Goal: Use online tool/utility

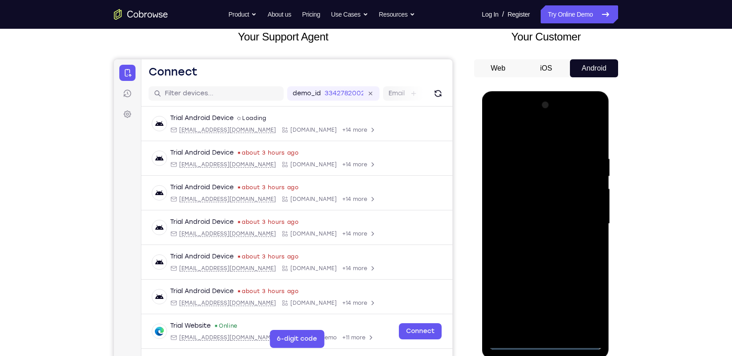
scroll to position [108, 0]
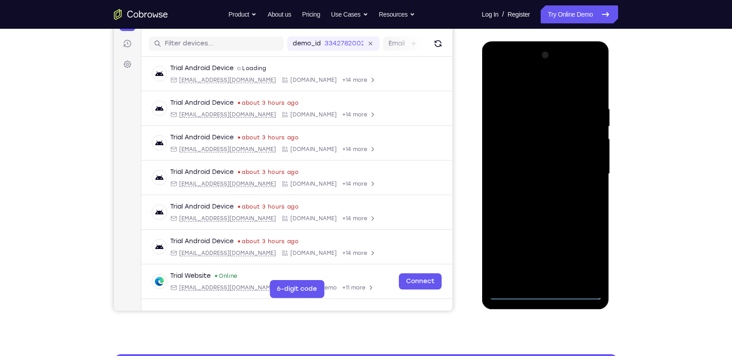
click at [544, 293] on div at bounding box center [544, 174] width 113 height 252
click at [580, 260] on div at bounding box center [544, 174] width 113 height 252
click at [555, 83] on div at bounding box center [544, 174] width 113 height 252
click at [580, 177] on div at bounding box center [544, 174] width 113 height 252
click at [537, 190] on div at bounding box center [544, 174] width 113 height 252
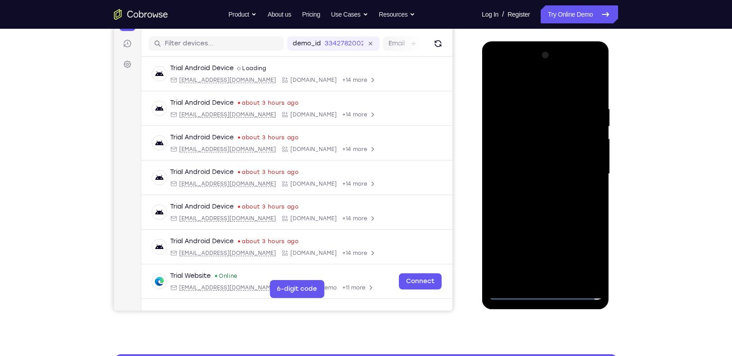
click at [522, 165] on div at bounding box center [544, 174] width 113 height 252
click at [530, 158] on div at bounding box center [544, 174] width 113 height 252
click at [536, 173] on div at bounding box center [544, 174] width 113 height 252
click at [546, 201] on div at bounding box center [544, 174] width 113 height 252
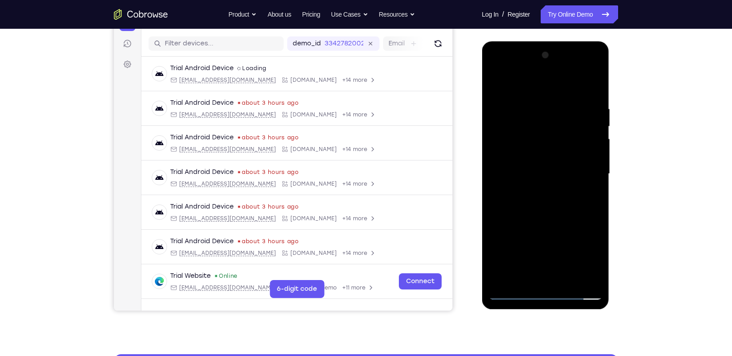
click at [546, 201] on div at bounding box center [544, 174] width 113 height 252
click at [553, 207] on div at bounding box center [544, 174] width 113 height 252
click at [568, 282] on div at bounding box center [544, 174] width 113 height 252
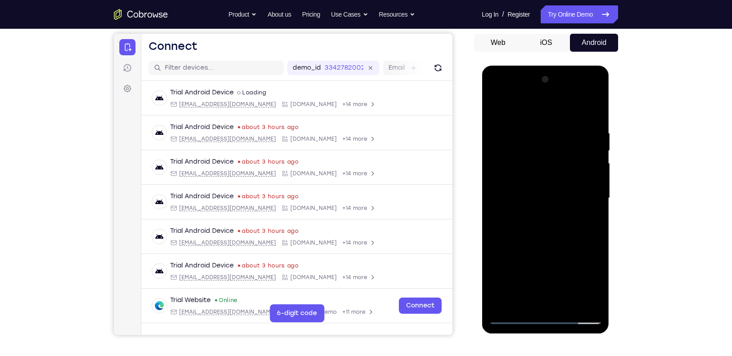
scroll to position [83, 0]
click at [551, 245] on div at bounding box center [544, 199] width 113 height 252
click at [496, 108] on div at bounding box center [544, 199] width 113 height 252
click at [597, 108] on div at bounding box center [544, 199] width 113 height 252
click at [497, 107] on div at bounding box center [544, 199] width 113 height 252
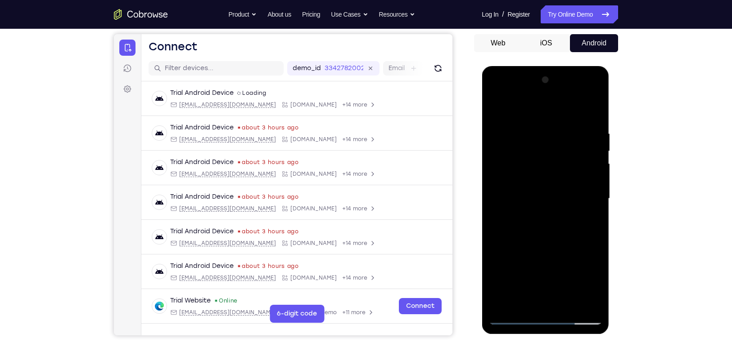
click at [529, 121] on div at bounding box center [544, 199] width 113 height 252
click at [595, 110] on div at bounding box center [544, 199] width 113 height 252
click at [566, 302] on div at bounding box center [544, 199] width 113 height 252
click at [593, 90] on div at bounding box center [544, 199] width 113 height 252
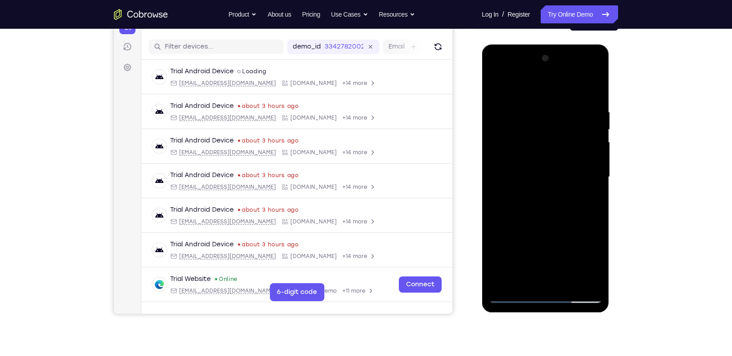
scroll to position [107, 0]
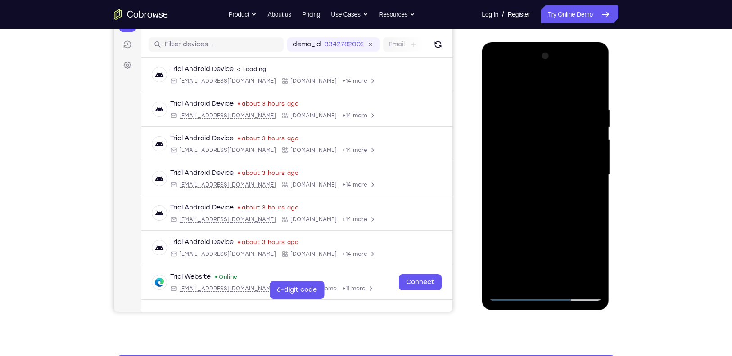
click at [577, 242] on div at bounding box center [544, 175] width 113 height 252
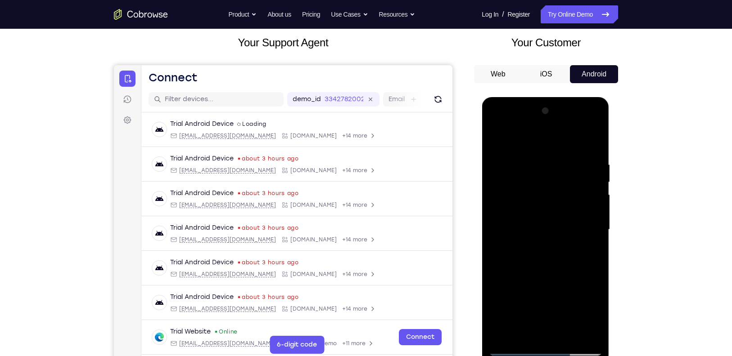
scroll to position [48, 0]
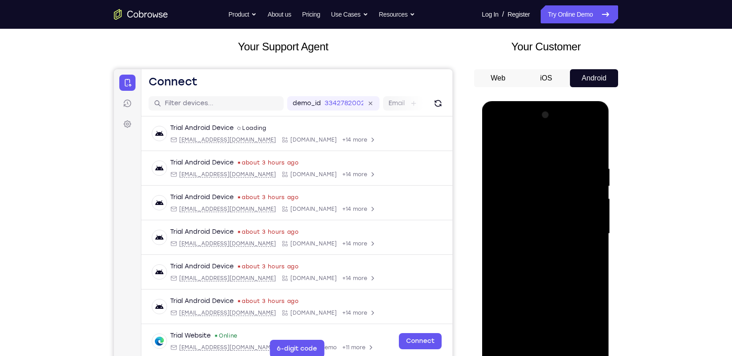
click at [524, 175] on div at bounding box center [544, 234] width 113 height 252
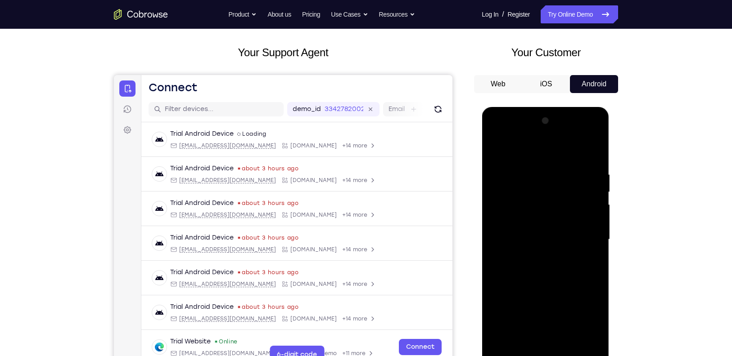
drag, startPoint x: 523, startPoint y: 203, endPoint x: 521, endPoint y: 259, distance: 56.3
click at [521, 259] on div at bounding box center [544, 240] width 113 height 252
drag, startPoint x: 532, startPoint y: 195, endPoint x: 526, endPoint y: 230, distance: 36.0
click at [526, 230] on div at bounding box center [544, 240] width 113 height 252
drag, startPoint x: 529, startPoint y: 199, endPoint x: 529, endPoint y: 236, distance: 37.3
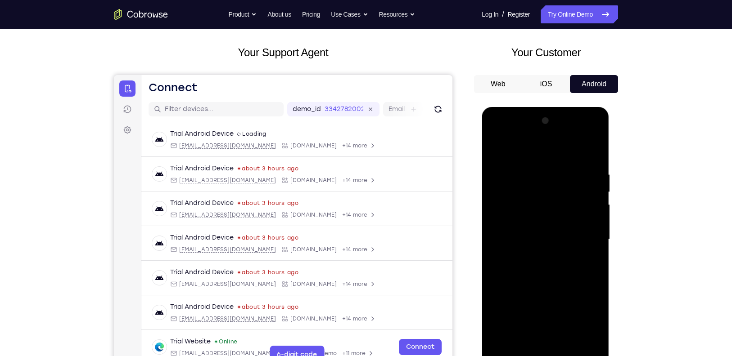
click at [529, 236] on div at bounding box center [544, 240] width 113 height 252
drag, startPoint x: 553, startPoint y: 169, endPoint x: 555, endPoint y: 193, distance: 24.8
click at [555, 193] on div at bounding box center [544, 240] width 113 height 252
drag, startPoint x: 527, startPoint y: 181, endPoint x: 532, endPoint y: 222, distance: 41.7
click at [532, 222] on div at bounding box center [544, 240] width 113 height 252
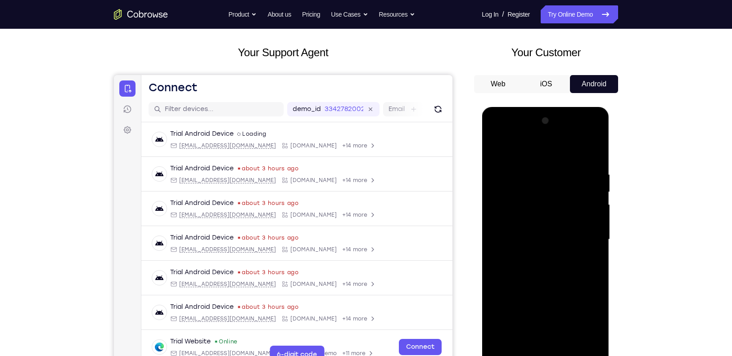
click at [518, 207] on div at bounding box center [544, 240] width 113 height 252
click at [517, 166] on div at bounding box center [544, 240] width 113 height 252
drag, startPoint x: 523, startPoint y: 173, endPoint x: 520, endPoint y: 220, distance: 47.8
click at [520, 220] on div at bounding box center [544, 240] width 113 height 252
drag, startPoint x: 523, startPoint y: 163, endPoint x: 528, endPoint y: 200, distance: 37.2
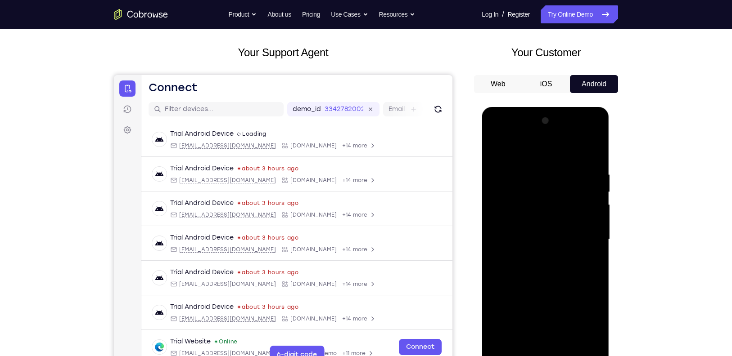
click at [528, 200] on div at bounding box center [544, 240] width 113 height 252
drag, startPoint x: 528, startPoint y: 200, endPoint x: 529, endPoint y: 225, distance: 24.8
click at [529, 225] on div at bounding box center [544, 240] width 113 height 252
click at [587, 146] on div at bounding box center [544, 240] width 113 height 252
click at [587, 254] on div at bounding box center [544, 240] width 113 height 252
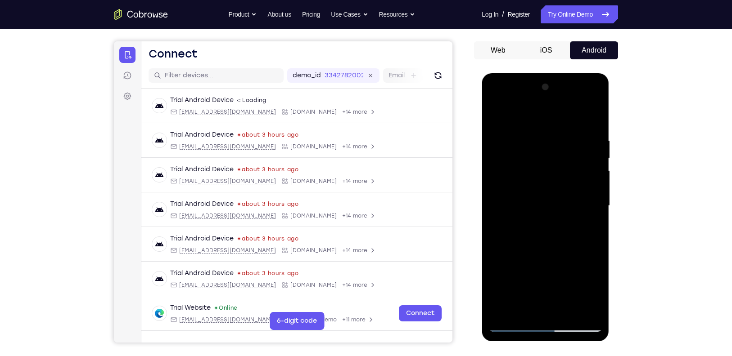
scroll to position [76, 0]
click at [553, 195] on div at bounding box center [544, 206] width 113 height 252
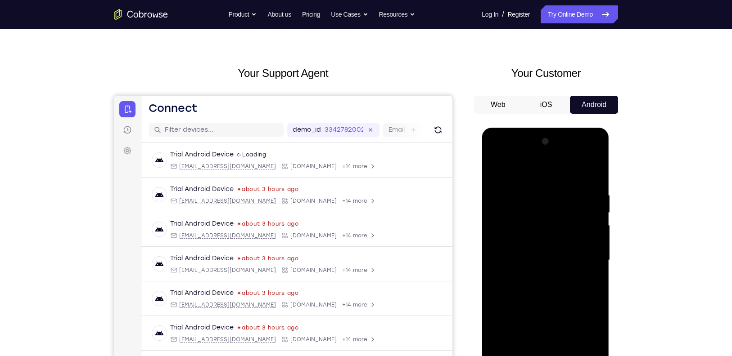
scroll to position [18, 0]
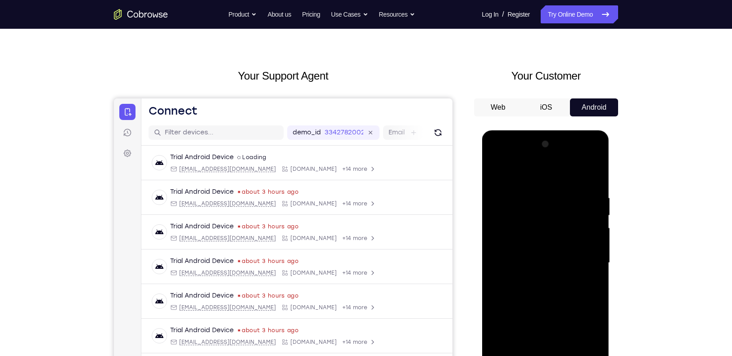
click at [595, 156] on div at bounding box center [544, 263] width 113 height 252
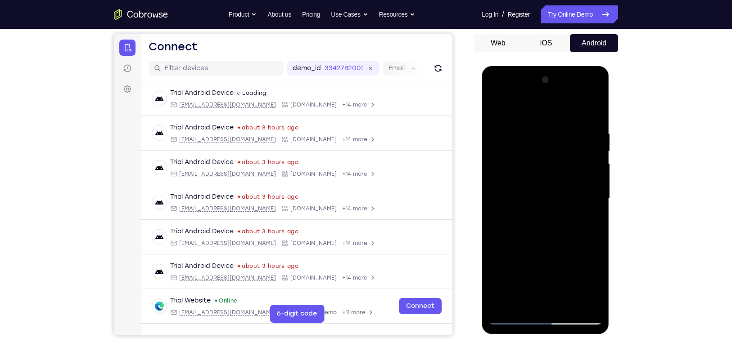
scroll to position [83, 0]
click at [571, 264] on div at bounding box center [544, 199] width 113 height 252
click at [583, 224] on div at bounding box center [544, 199] width 113 height 252
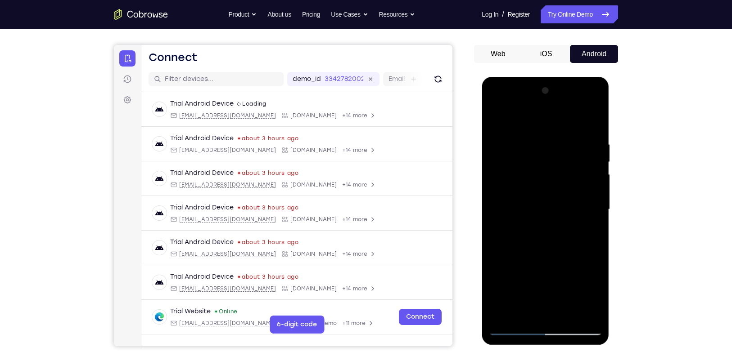
click at [584, 103] on div at bounding box center [544, 210] width 113 height 252
click at [548, 119] on div at bounding box center [544, 210] width 113 height 252
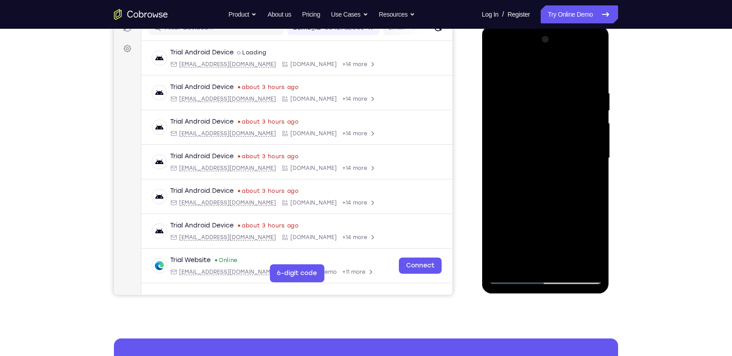
scroll to position [124, 0]
click at [513, 274] on div at bounding box center [544, 158] width 113 height 252
click at [512, 277] on div at bounding box center [544, 158] width 113 height 252
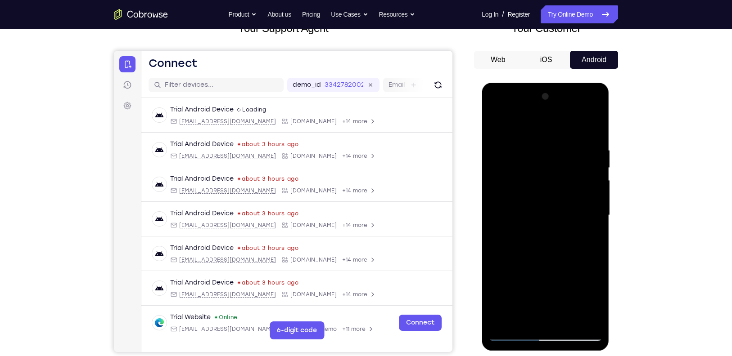
scroll to position [58, 0]
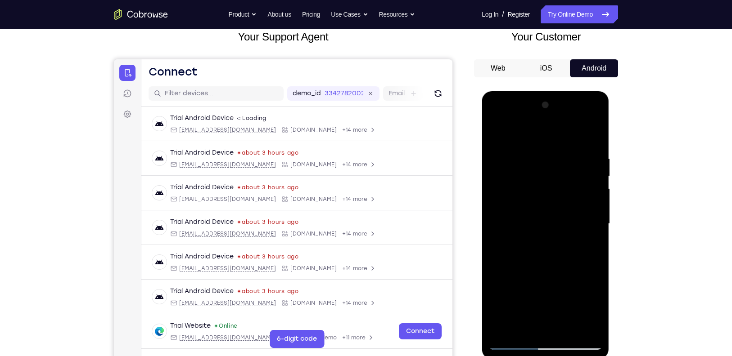
click at [594, 115] on div at bounding box center [544, 224] width 113 height 252
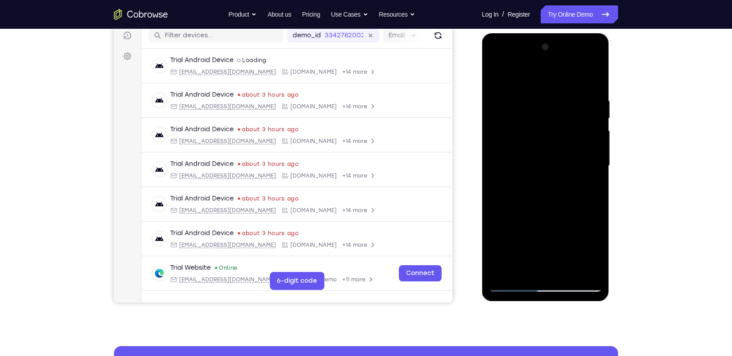
scroll to position [116, 0]
click at [584, 233] on div at bounding box center [544, 166] width 113 height 252
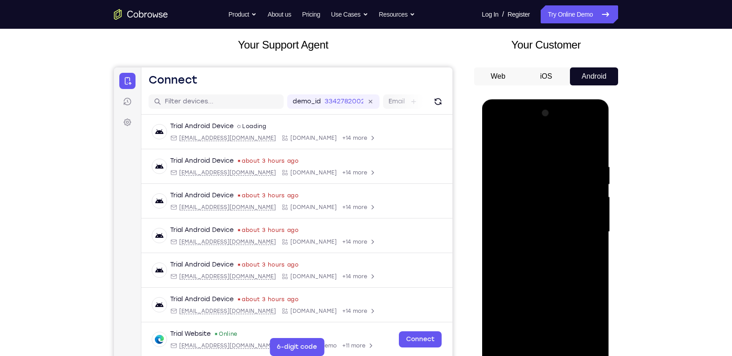
scroll to position [43, 0]
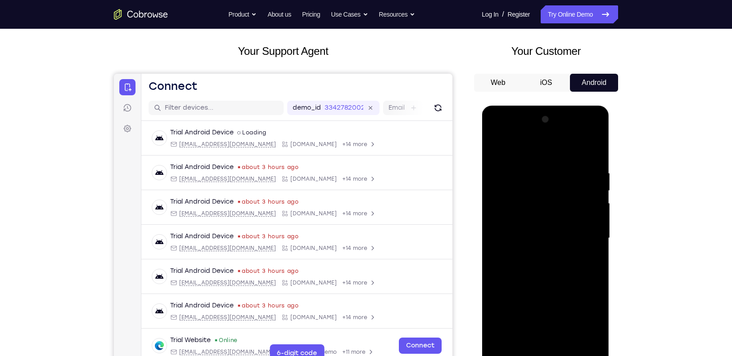
click at [498, 146] on div at bounding box center [544, 238] width 113 height 252
click at [495, 146] on div at bounding box center [544, 238] width 113 height 252
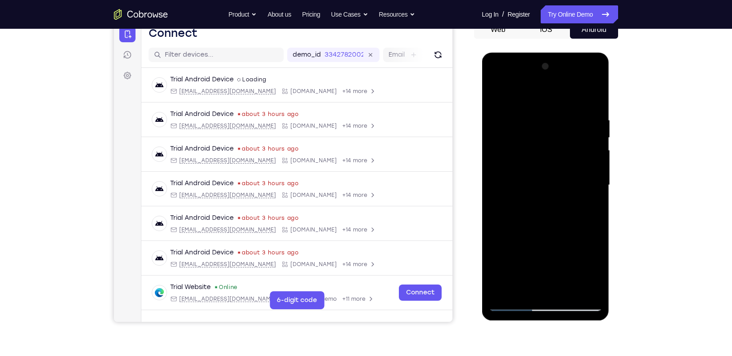
scroll to position [97, 0]
click at [589, 291] on div at bounding box center [544, 185] width 113 height 252
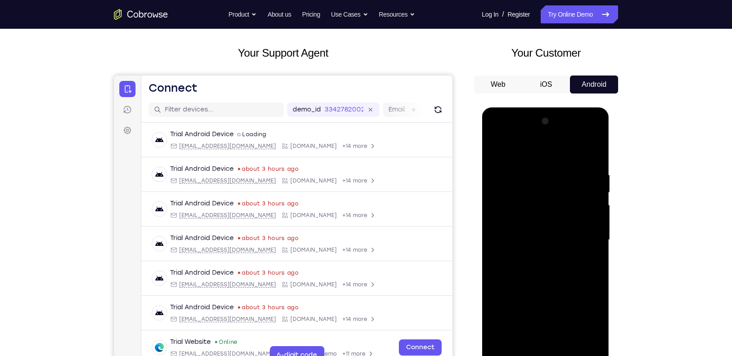
scroll to position [38, 0]
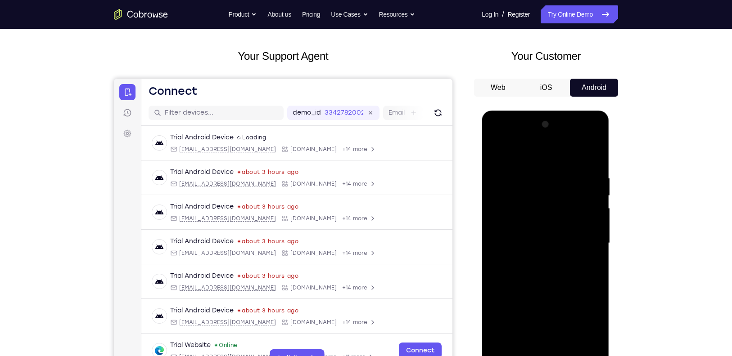
click at [595, 148] on div at bounding box center [544, 243] width 113 height 252
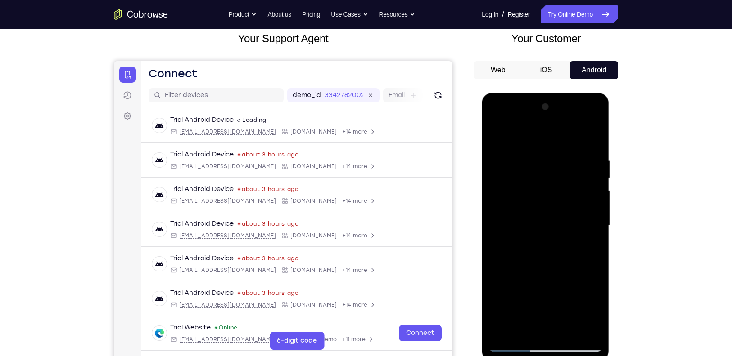
scroll to position [58, 0]
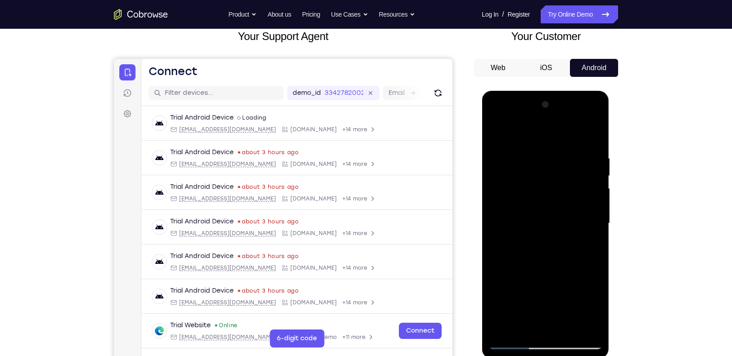
click at [551, 270] on div at bounding box center [544, 224] width 113 height 252
click at [513, 144] on div at bounding box center [544, 224] width 113 height 252
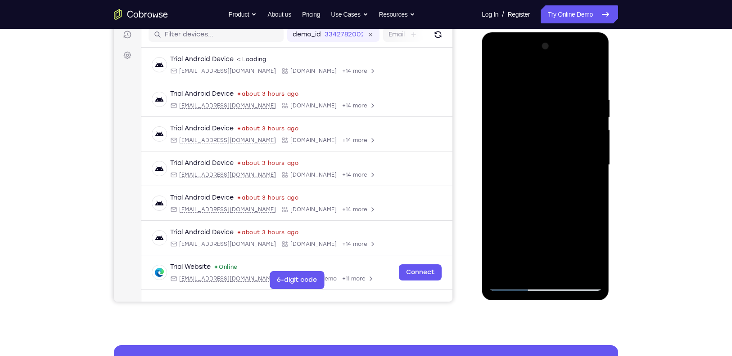
click at [550, 252] on div at bounding box center [544, 165] width 113 height 252
drag, startPoint x: 564, startPoint y: 213, endPoint x: 564, endPoint y: 231, distance: 17.5
click at [564, 231] on div at bounding box center [544, 165] width 113 height 252
click at [572, 272] on div at bounding box center [544, 165] width 113 height 252
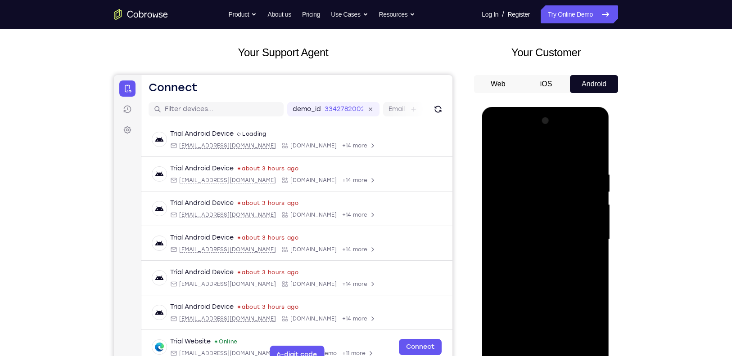
scroll to position [41, 0]
click at [583, 137] on div at bounding box center [544, 240] width 113 height 252
click at [527, 150] on div at bounding box center [544, 240] width 113 height 252
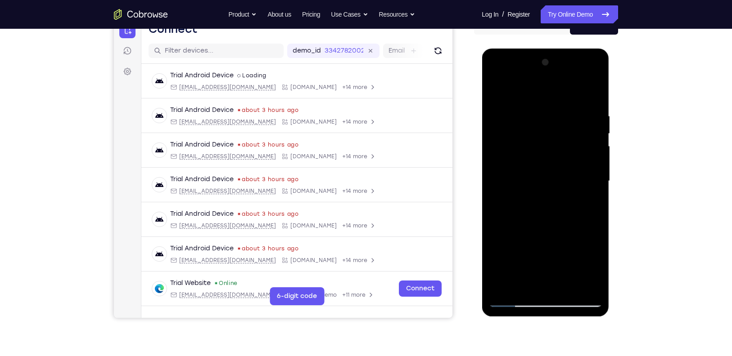
scroll to position [101, 0]
click at [567, 288] on div at bounding box center [544, 181] width 113 height 252
click at [553, 168] on div at bounding box center [544, 181] width 113 height 252
click at [514, 302] on div at bounding box center [544, 181] width 113 height 252
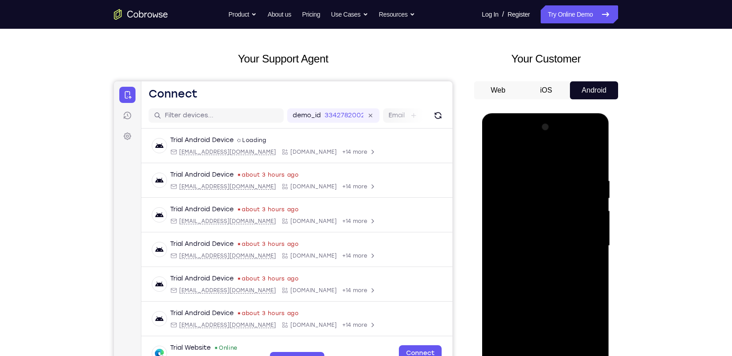
scroll to position [35, 0]
click at [596, 195] on div at bounding box center [544, 247] width 113 height 252
click at [495, 197] on div at bounding box center [544, 247] width 113 height 252
click at [597, 198] on div at bounding box center [544, 247] width 113 height 252
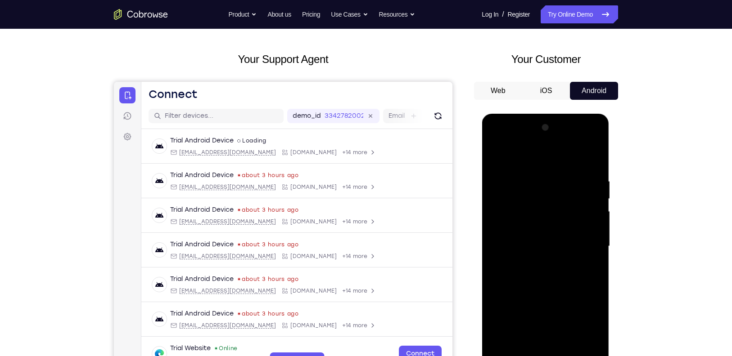
click at [597, 198] on div at bounding box center [544, 247] width 113 height 252
click at [597, 195] on div at bounding box center [544, 247] width 113 height 252
drag, startPoint x: 573, startPoint y: 269, endPoint x: 577, endPoint y: 202, distance: 66.2
click at [577, 202] on div at bounding box center [544, 247] width 113 height 252
drag, startPoint x: 542, startPoint y: 252, endPoint x: 529, endPoint y: 171, distance: 82.5
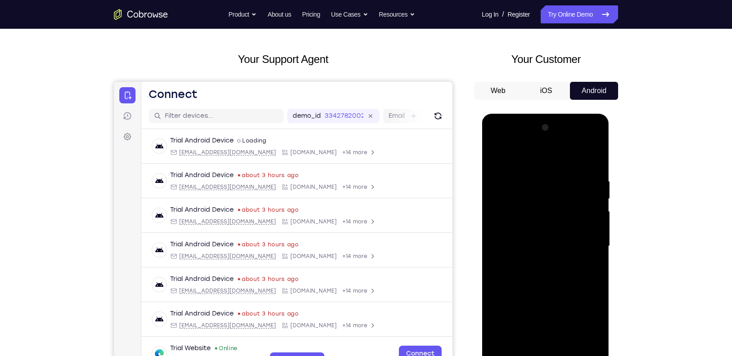
click at [529, 171] on div at bounding box center [544, 247] width 113 height 252
drag, startPoint x: 550, startPoint y: 273, endPoint x: 553, endPoint y: 202, distance: 71.6
click at [553, 202] on div at bounding box center [544, 247] width 113 height 252
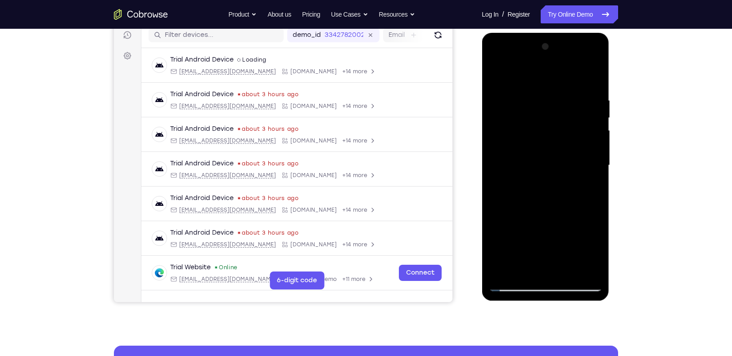
scroll to position [117, 0]
drag, startPoint x: 552, startPoint y: 261, endPoint x: 562, endPoint y: 133, distance: 128.2
click at [562, 133] on div at bounding box center [544, 165] width 113 height 252
drag, startPoint x: 555, startPoint y: 241, endPoint x: 561, endPoint y: 152, distance: 89.3
click at [561, 152] on div at bounding box center [544, 165] width 113 height 252
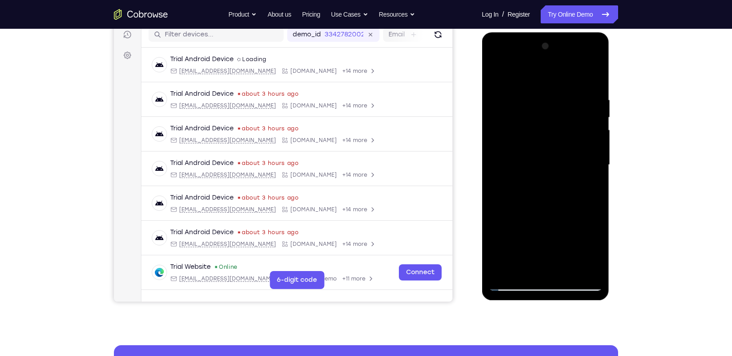
drag, startPoint x: 562, startPoint y: 229, endPoint x: 545, endPoint y: 170, distance: 60.8
click at [545, 170] on div at bounding box center [544, 165] width 113 height 252
drag, startPoint x: 550, startPoint y: 252, endPoint x: 552, endPoint y: 157, distance: 95.4
click at [552, 157] on div at bounding box center [544, 165] width 113 height 252
drag, startPoint x: 563, startPoint y: 218, endPoint x: 567, endPoint y: 153, distance: 64.9
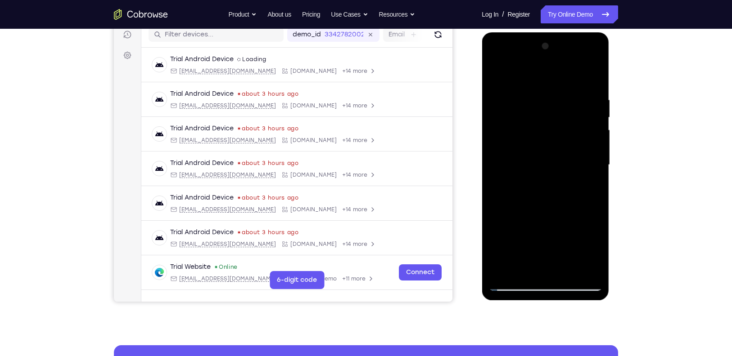
click at [567, 153] on div at bounding box center [544, 165] width 113 height 252
drag, startPoint x: 557, startPoint y: 256, endPoint x: 567, endPoint y: 135, distance: 121.0
click at [567, 135] on div at bounding box center [544, 165] width 113 height 252
drag, startPoint x: 545, startPoint y: 238, endPoint x: 545, endPoint y: 173, distance: 65.2
click at [545, 173] on div at bounding box center [544, 165] width 113 height 252
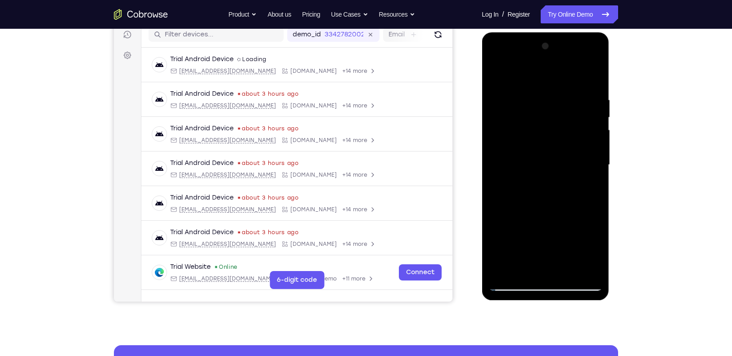
drag, startPoint x: 546, startPoint y: 265, endPoint x: 548, endPoint y: 198, distance: 66.6
click at [548, 198] on div at bounding box center [544, 165] width 113 height 252
click at [499, 166] on div at bounding box center [544, 165] width 113 height 252
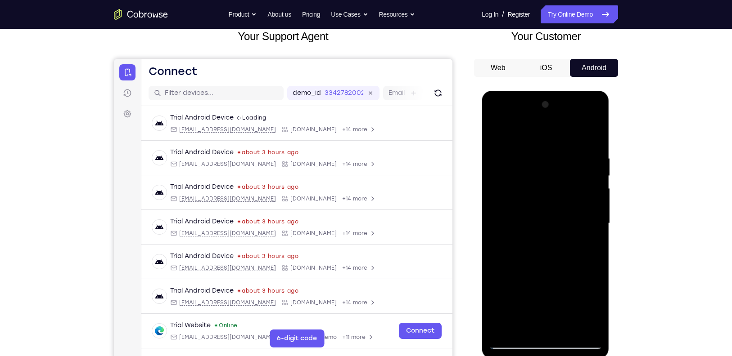
scroll to position [55, 0]
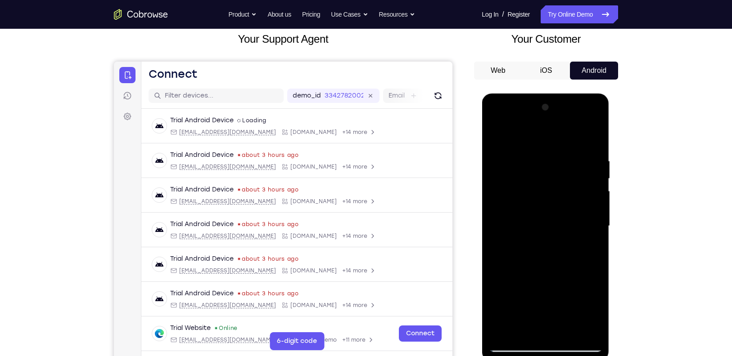
click at [499, 135] on div at bounding box center [544, 226] width 113 height 252
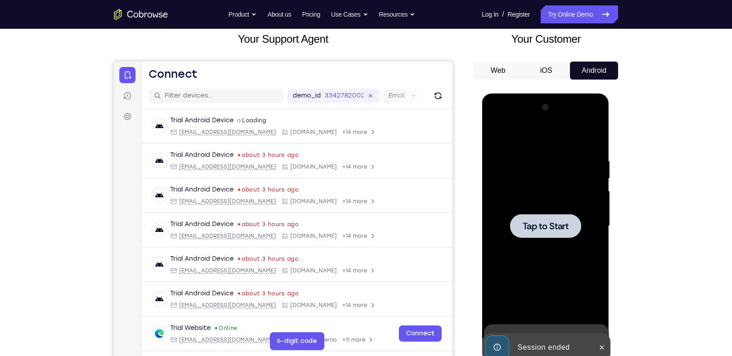
drag, startPoint x: 16, startPoint y: 40, endPoint x: 674, endPoint y: 94, distance: 659.6
click at [675, 94] on div "Your Support Agent Your Customer Web iOS Android Next Steps We’d be happy to gi…" at bounding box center [366, 269] width 732 height 593
click at [523, 193] on div at bounding box center [544, 226] width 113 height 252
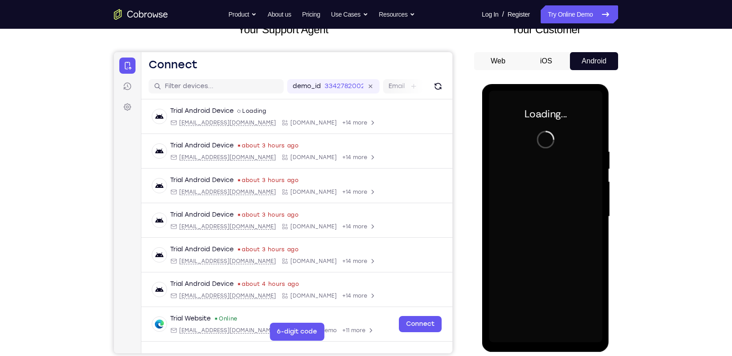
scroll to position [60, 0]
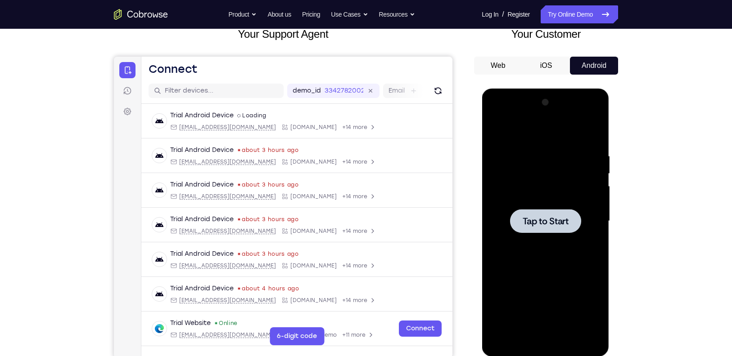
click at [561, 228] on div at bounding box center [544, 221] width 71 height 24
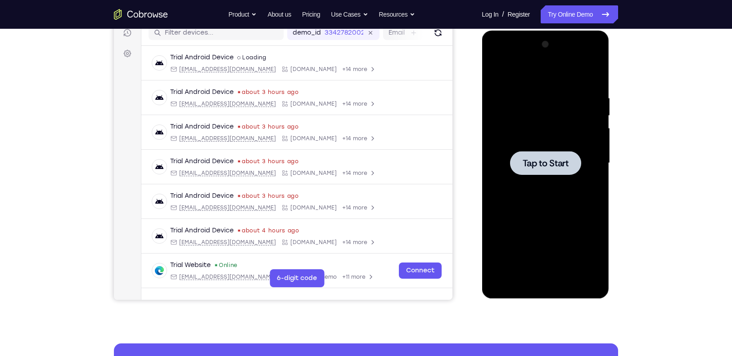
scroll to position [118, 0]
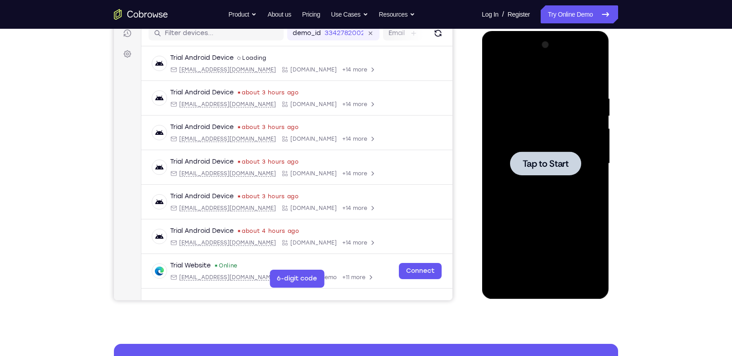
click at [557, 154] on div at bounding box center [544, 164] width 71 height 24
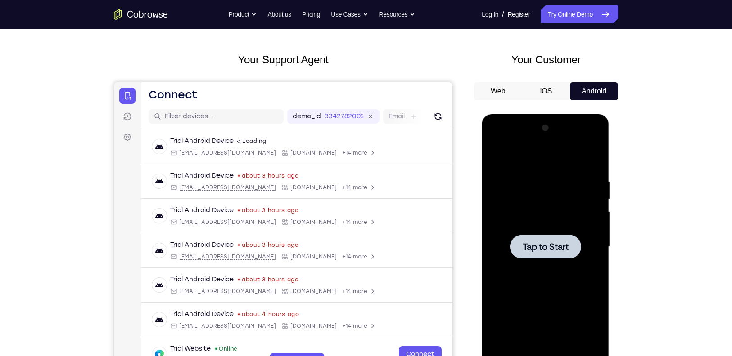
scroll to position [0, 0]
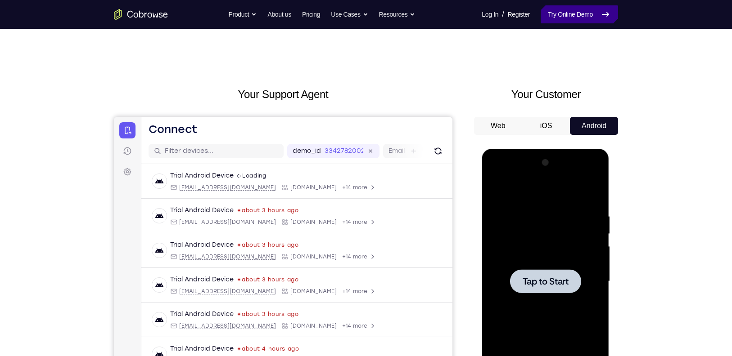
click at [589, 17] on link "Try Online Demo" at bounding box center [578, 14] width 77 height 18
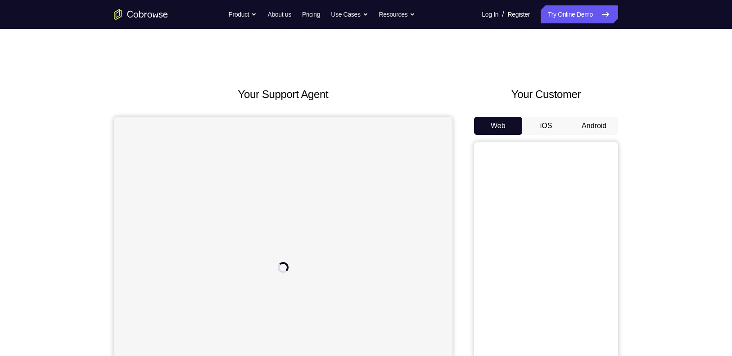
click at [575, 119] on button "Android" at bounding box center [594, 126] width 48 height 18
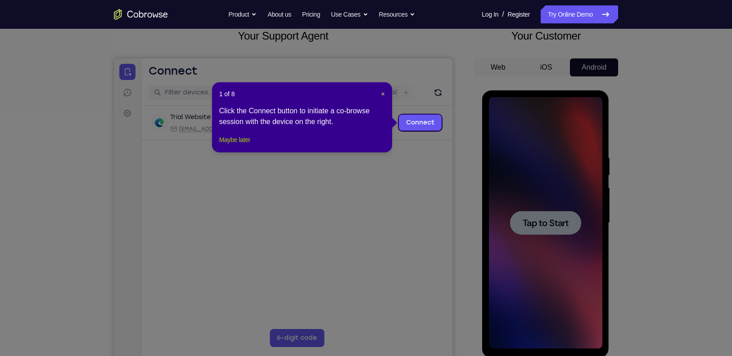
click at [237, 145] on button "Maybe later" at bounding box center [234, 140] width 31 height 11
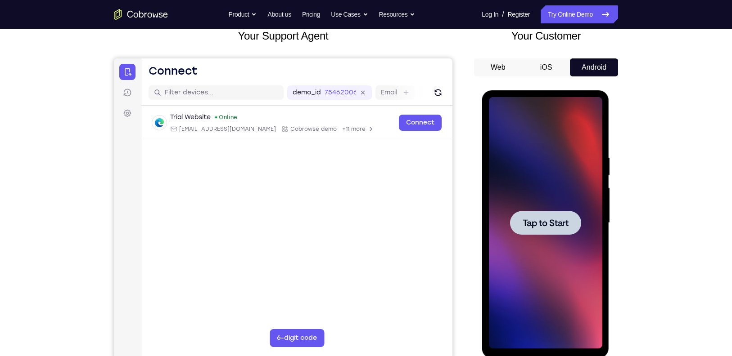
click at [562, 219] on span "Tap to Start" at bounding box center [545, 223] width 46 height 9
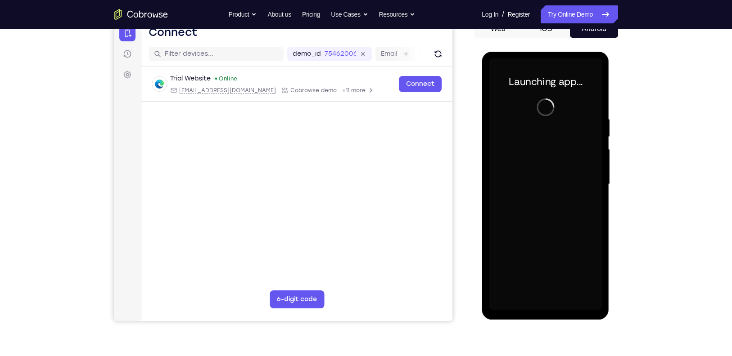
scroll to position [98, 0]
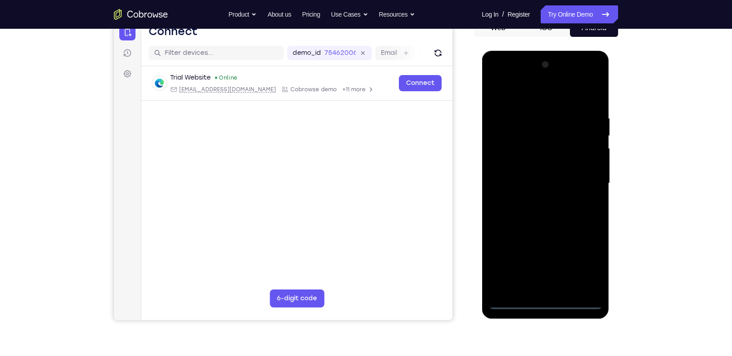
click at [543, 300] on div at bounding box center [544, 184] width 113 height 252
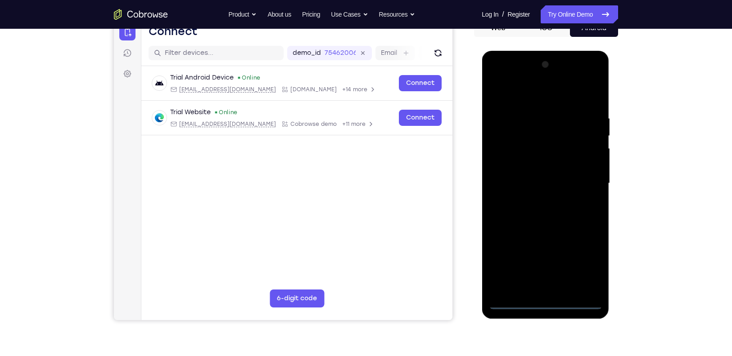
click at [585, 262] on div at bounding box center [544, 184] width 113 height 252
click at [519, 96] on div at bounding box center [544, 184] width 113 height 252
click at [503, 153] on div at bounding box center [544, 184] width 113 height 252
click at [523, 187] on div at bounding box center [544, 184] width 113 height 252
click at [527, 174] on div at bounding box center [544, 184] width 113 height 252
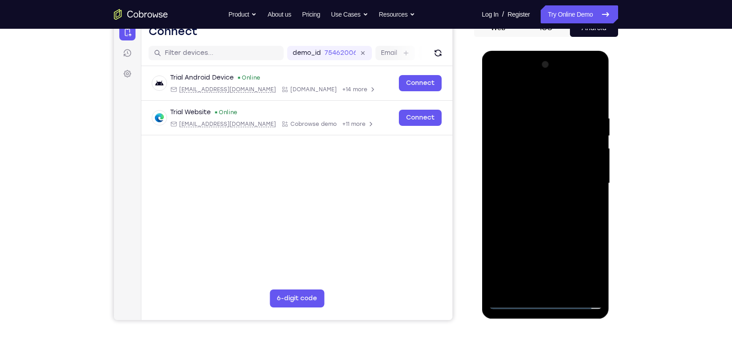
click at [561, 193] on div at bounding box center [544, 184] width 113 height 252
click at [539, 288] on div at bounding box center [544, 184] width 113 height 252
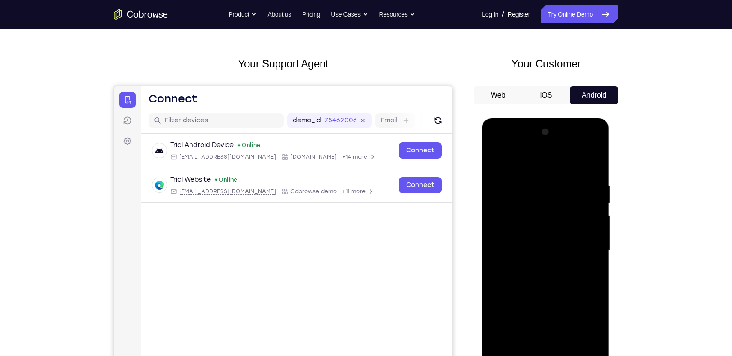
scroll to position [30, 0]
click at [513, 173] on div at bounding box center [544, 252] width 113 height 252
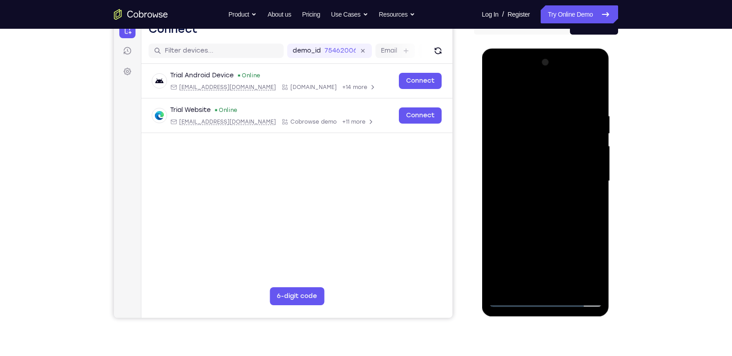
scroll to position [102, 0]
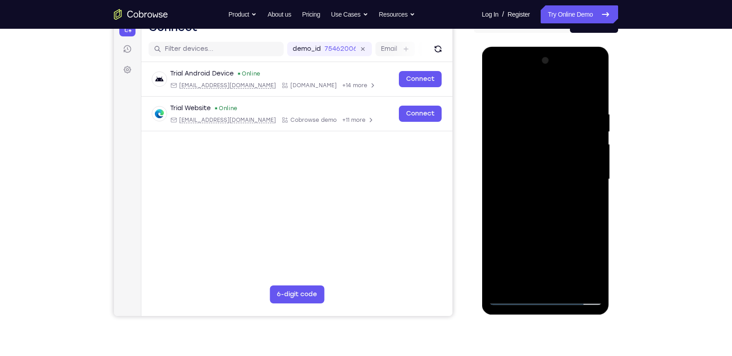
drag, startPoint x: 566, startPoint y: 220, endPoint x: 565, endPoint y: 170, distance: 50.4
click at [565, 170] on div at bounding box center [544, 180] width 113 height 252
drag, startPoint x: 570, startPoint y: 228, endPoint x: 570, endPoint y: 285, distance: 57.6
click at [570, 285] on div at bounding box center [544, 180] width 113 height 252
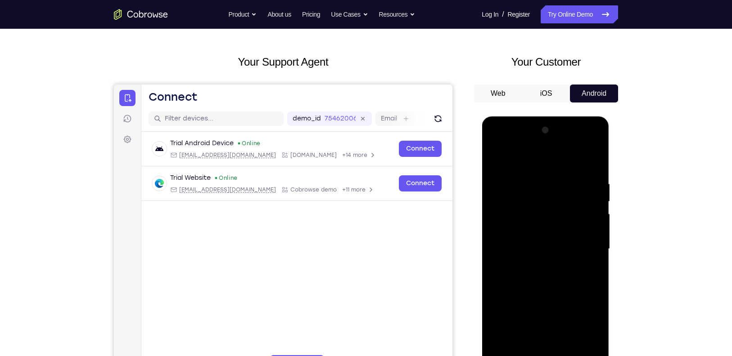
scroll to position [27, 0]
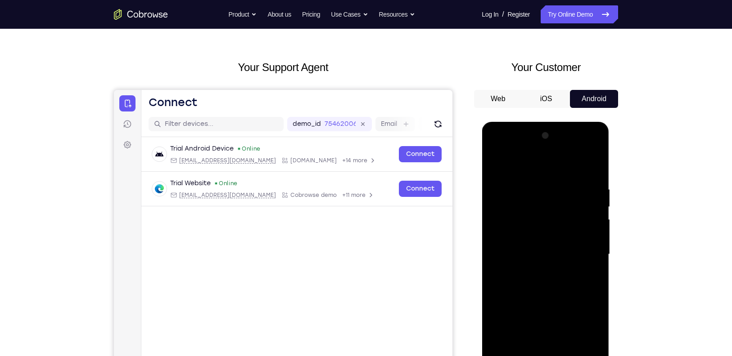
click at [592, 162] on div at bounding box center [544, 255] width 113 height 252
drag, startPoint x: 575, startPoint y: 261, endPoint x: 579, endPoint y: 206, distance: 55.0
click at [579, 206] on div at bounding box center [544, 255] width 113 height 252
drag, startPoint x: 577, startPoint y: 260, endPoint x: 568, endPoint y: 180, distance: 81.1
click at [568, 180] on div at bounding box center [544, 255] width 113 height 252
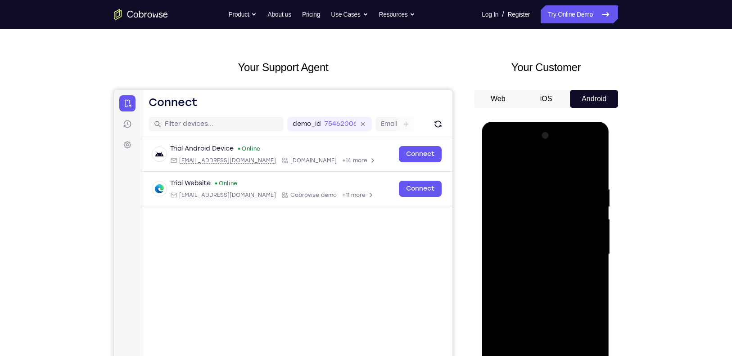
drag, startPoint x: 569, startPoint y: 254, endPoint x: 568, endPoint y: 194, distance: 59.4
click at [568, 194] on div at bounding box center [544, 255] width 113 height 252
drag, startPoint x: 559, startPoint y: 312, endPoint x: 540, endPoint y: 190, distance: 123.9
click at [540, 190] on div at bounding box center [544, 255] width 113 height 252
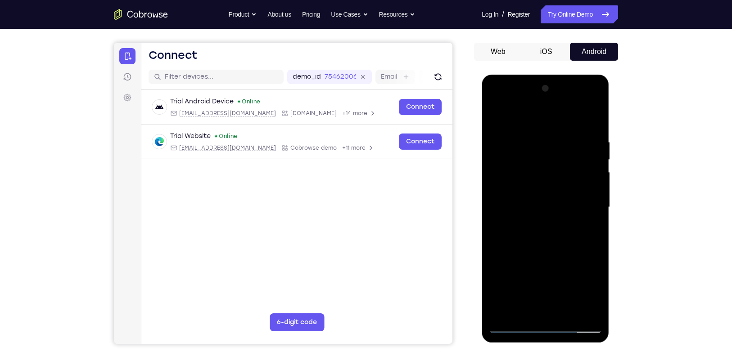
scroll to position [78, 0]
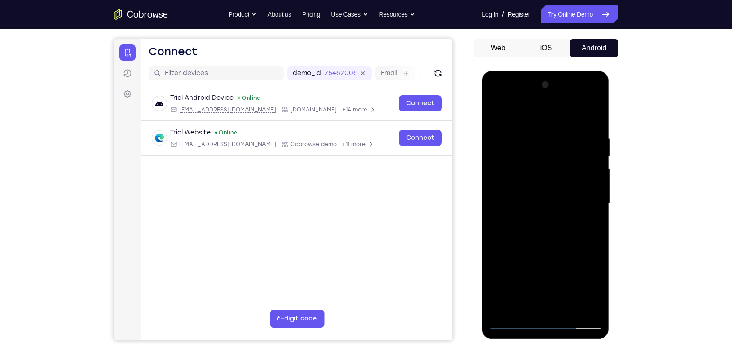
drag, startPoint x: 592, startPoint y: 270, endPoint x: 585, endPoint y: 195, distance: 75.4
click at [585, 195] on div at bounding box center [544, 204] width 113 height 252
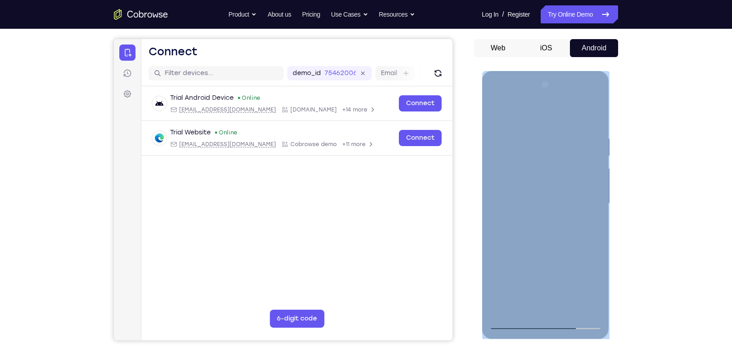
drag, startPoint x: 603, startPoint y: 261, endPoint x: 592, endPoint y: 207, distance: 56.0
click at [592, 207] on div at bounding box center [544, 205] width 127 height 268
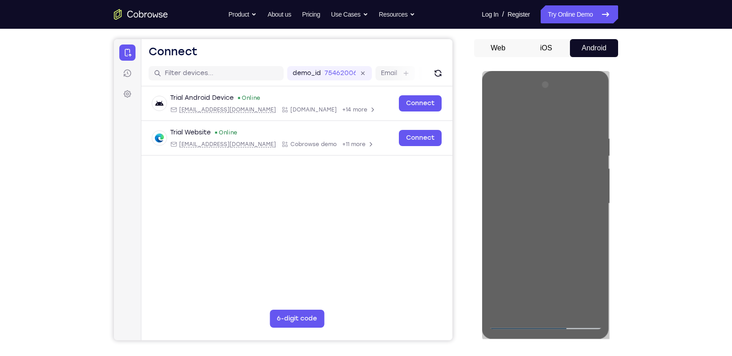
click at [676, 227] on div "Your Support Agent Your Customer Web iOS Android Next Steps We’d be happy to gi…" at bounding box center [366, 247] width 732 height 593
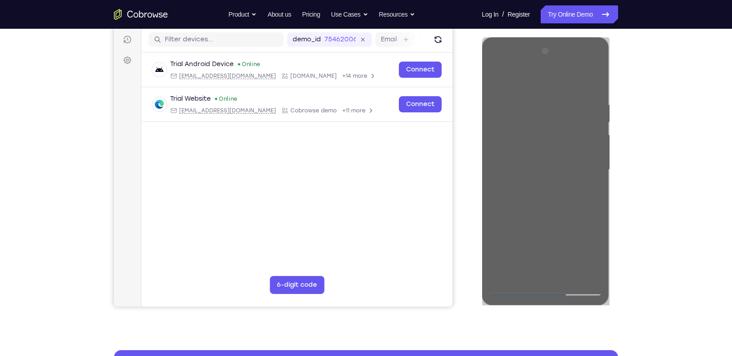
scroll to position [115, 0]
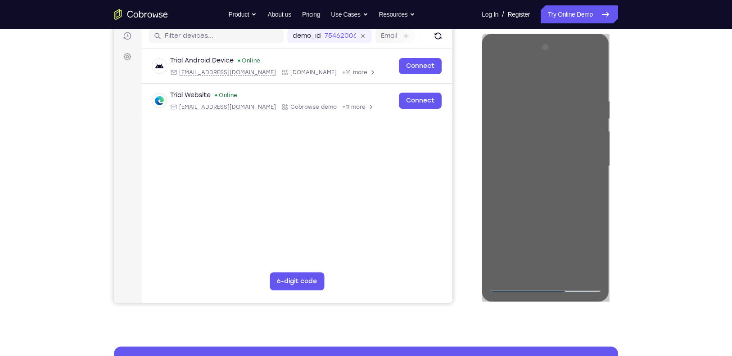
click at [697, 261] on div "Your Support Agent Your Customer Web iOS Android Next Steps We’d be happy to gi…" at bounding box center [366, 210] width 732 height 593
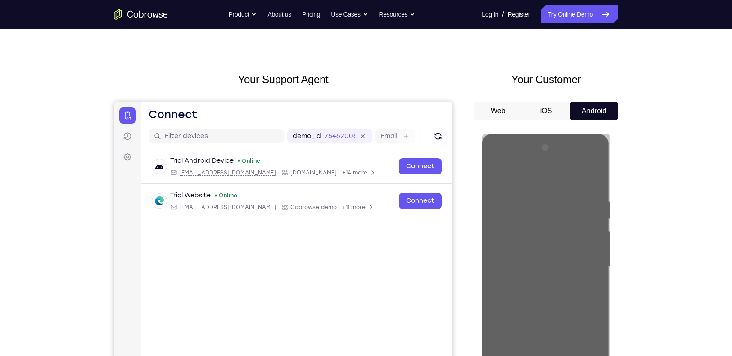
scroll to position [14, 0]
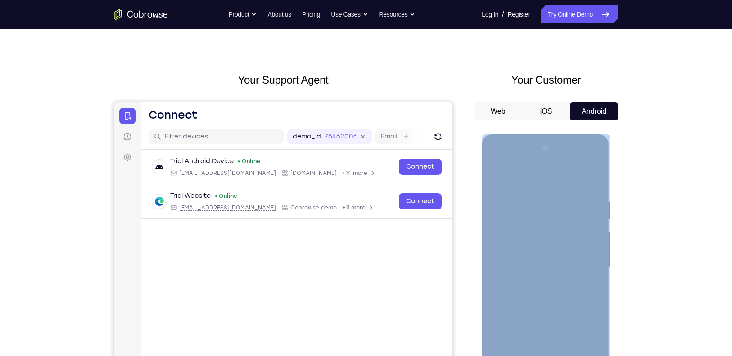
click at [585, 158] on div at bounding box center [544, 267] width 113 height 252
click at [495, 165] on div at bounding box center [544, 267] width 113 height 252
click at [505, 240] on div at bounding box center [544, 267] width 113 height 252
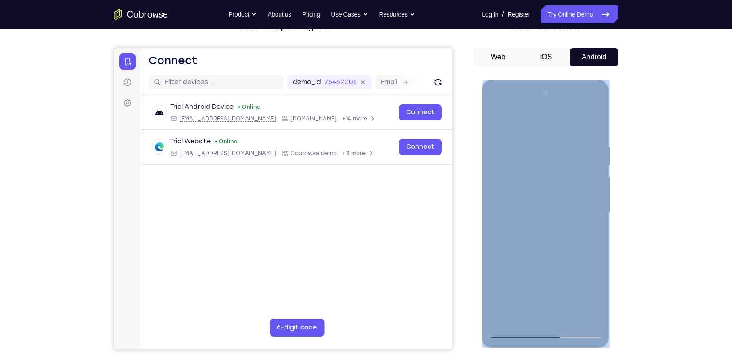
scroll to position [70, 0]
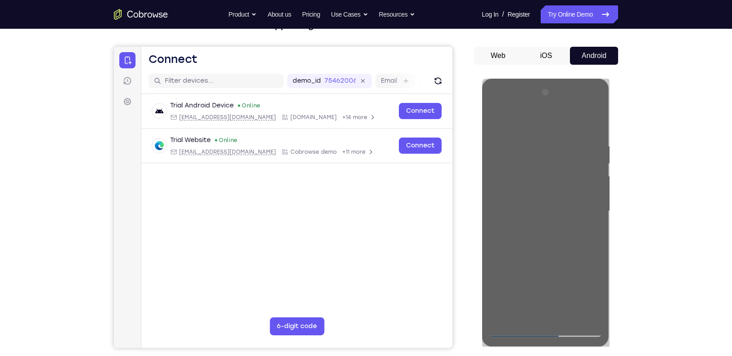
click at [628, 243] on div "Your Support Agent Your Customer Web iOS Android Next Steps We’d be happy to gi…" at bounding box center [366, 255] width 576 height 593
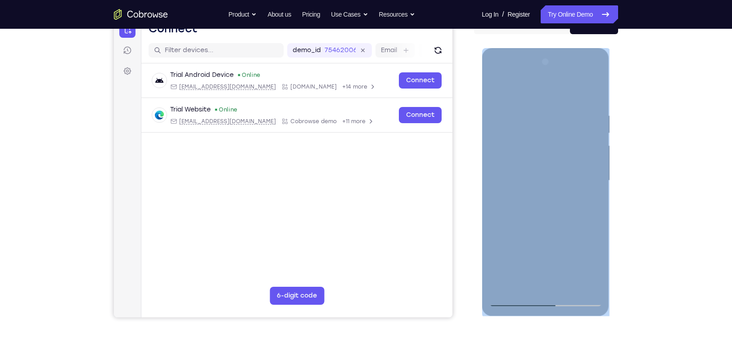
scroll to position [102, 0]
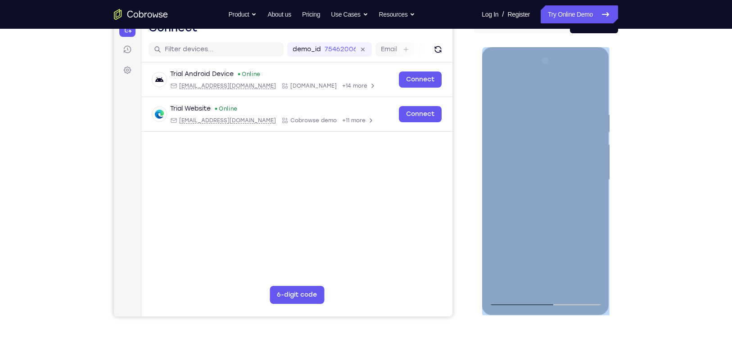
click at [574, 99] on div at bounding box center [544, 180] width 113 height 252
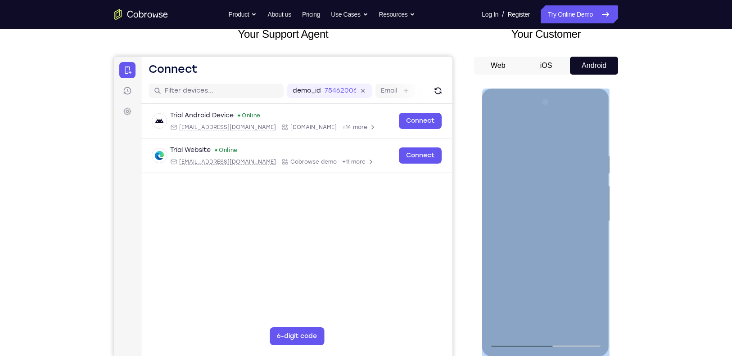
scroll to position [58, 0]
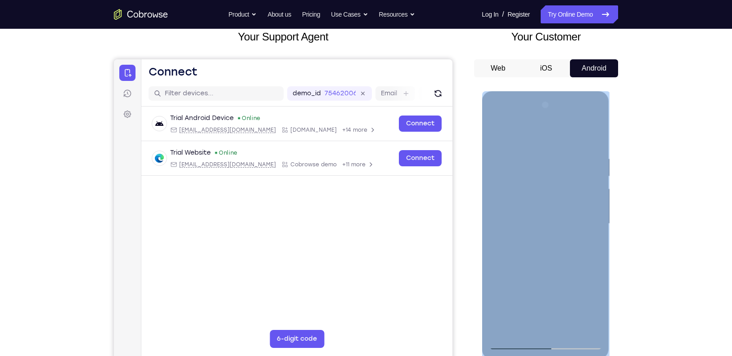
click at [494, 119] on div at bounding box center [544, 224] width 113 height 252
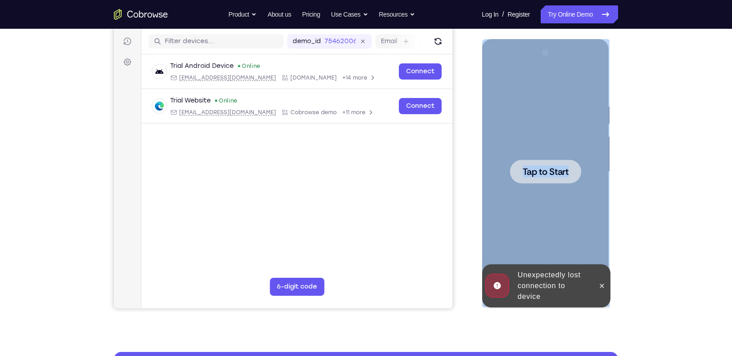
scroll to position [113, 0]
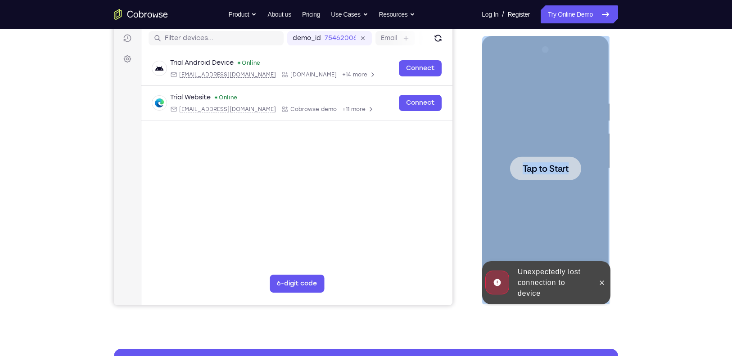
click at [562, 130] on div at bounding box center [544, 169] width 113 height 252
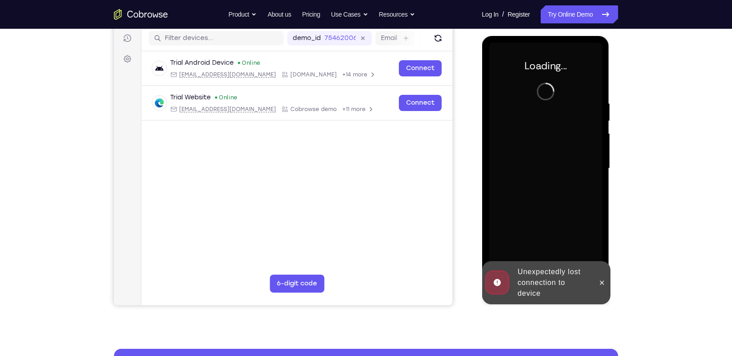
click at [698, 203] on div "Your Support Agent Your Customer Web iOS Android Next Steps We’d be happy to gi…" at bounding box center [366, 212] width 732 height 593
click at [601, 288] on button at bounding box center [601, 283] width 14 height 14
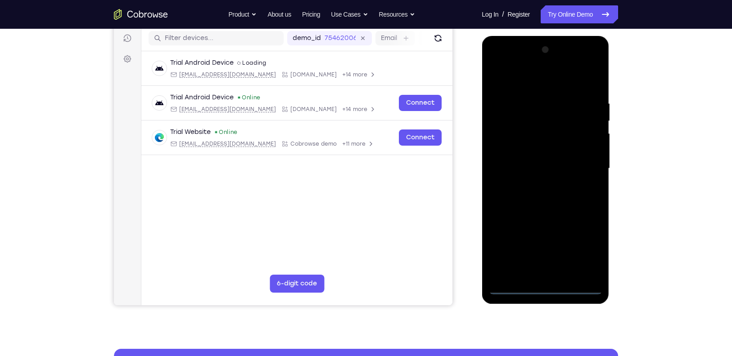
click at [541, 290] on div at bounding box center [544, 169] width 113 height 252
click at [585, 247] on div at bounding box center [544, 169] width 113 height 252
click at [510, 84] on div at bounding box center [544, 169] width 113 height 252
click at [582, 173] on div at bounding box center [544, 169] width 113 height 252
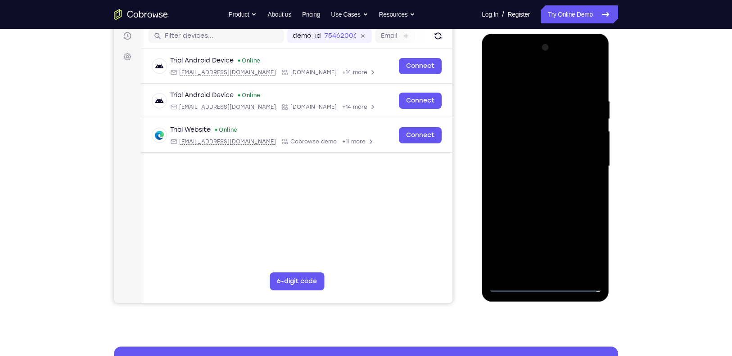
click at [553, 273] on div at bounding box center [544, 166] width 113 height 252
click at [521, 157] on div at bounding box center [544, 166] width 113 height 252
click at [521, 147] on div at bounding box center [544, 166] width 113 height 252
click at [551, 165] on div at bounding box center [544, 166] width 113 height 252
click at [535, 191] on div at bounding box center [544, 166] width 113 height 252
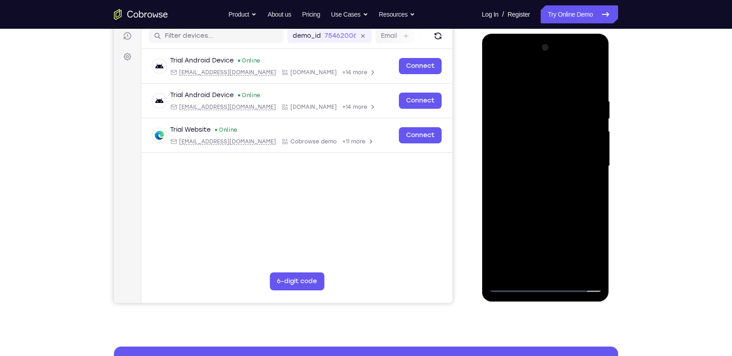
click at [535, 191] on div at bounding box center [544, 166] width 113 height 252
click at [549, 192] on div at bounding box center [544, 166] width 113 height 252
click at [547, 203] on div at bounding box center [544, 166] width 113 height 252
click at [550, 189] on div at bounding box center [544, 166] width 113 height 252
click at [571, 203] on div at bounding box center [544, 166] width 113 height 252
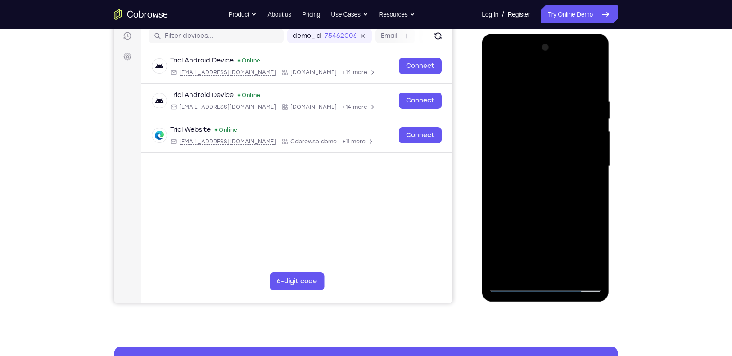
click at [567, 272] on div at bounding box center [544, 166] width 113 height 252
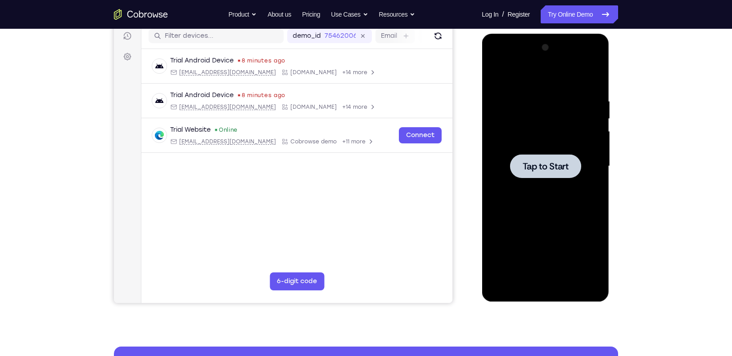
click at [546, 187] on div at bounding box center [544, 166] width 113 height 252
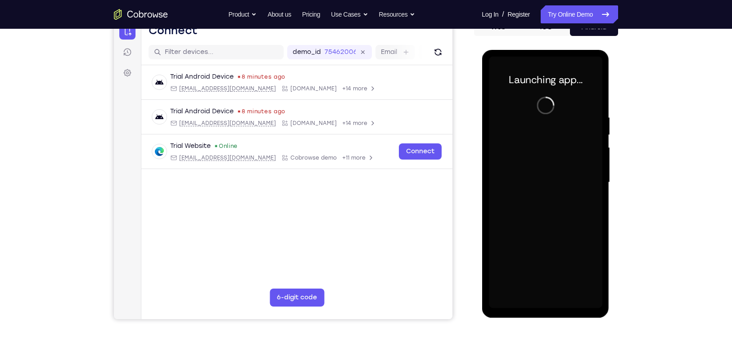
scroll to position [99, 0]
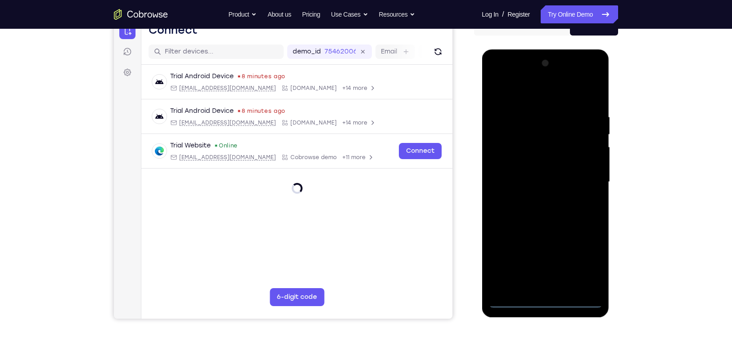
click at [548, 301] on div at bounding box center [544, 182] width 113 height 252
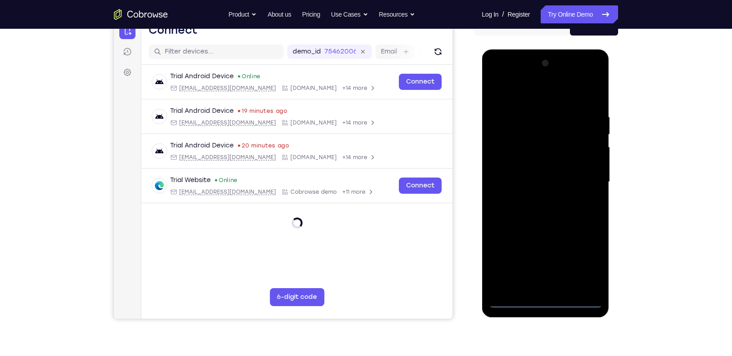
click at [583, 254] on div at bounding box center [544, 182] width 113 height 252
click at [517, 93] on div at bounding box center [544, 182] width 113 height 252
click at [585, 175] on div at bounding box center [544, 182] width 113 height 252
click at [558, 288] on div at bounding box center [544, 182] width 113 height 252
click at [516, 166] on div at bounding box center [544, 182] width 113 height 252
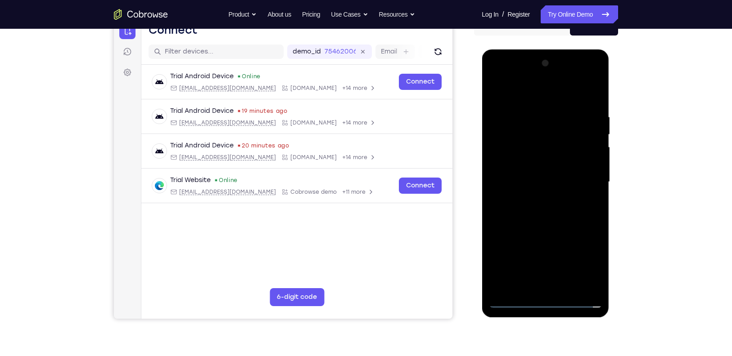
click at [530, 163] on div at bounding box center [544, 182] width 113 height 252
click at [545, 179] on div at bounding box center [544, 182] width 113 height 252
click at [557, 209] on div at bounding box center [544, 182] width 113 height 252
click at [563, 211] on div at bounding box center [544, 182] width 113 height 252
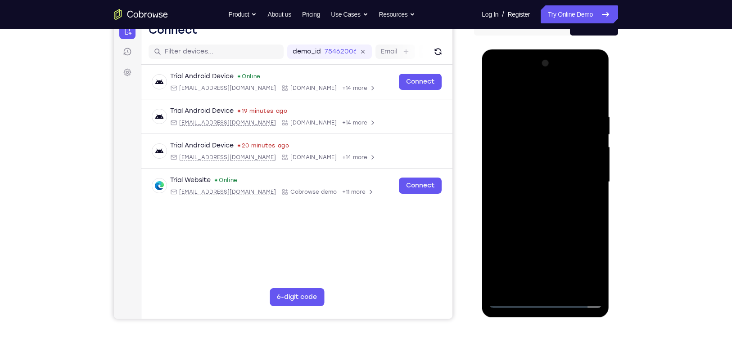
click at [563, 211] on div at bounding box center [544, 182] width 113 height 252
click at [566, 216] on div at bounding box center [544, 182] width 113 height 252
click at [535, 115] on div at bounding box center [544, 182] width 113 height 252
click at [582, 153] on div at bounding box center [544, 182] width 113 height 252
click at [594, 94] on div at bounding box center [544, 182] width 113 height 252
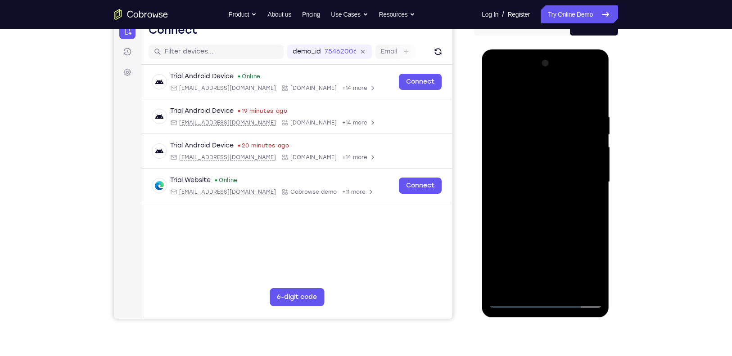
click at [532, 113] on div at bounding box center [544, 182] width 113 height 252
click at [590, 95] on div at bounding box center [544, 182] width 113 height 252
drag, startPoint x: 566, startPoint y: 210, endPoint x: 571, endPoint y: 133, distance: 76.6
click at [571, 133] on div at bounding box center [544, 182] width 113 height 252
drag, startPoint x: 560, startPoint y: 243, endPoint x: 539, endPoint y: 154, distance: 91.1
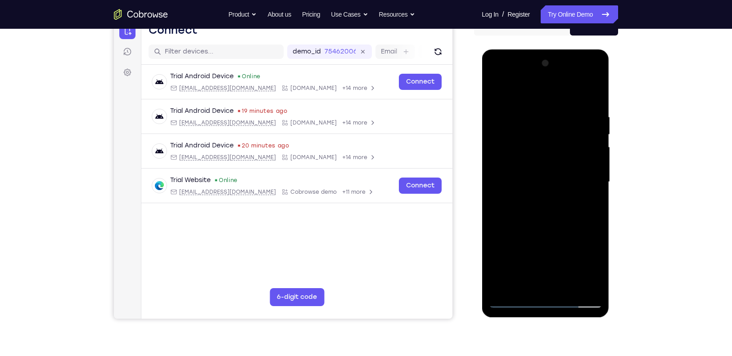
click at [539, 154] on div at bounding box center [544, 182] width 113 height 252
drag, startPoint x: 548, startPoint y: 255, endPoint x: 529, endPoint y: 184, distance: 73.9
click at [529, 184] on div at bounding box center [544, 182] width 113 height 252
drag, startPoint x: 542, startPoint y: 223, endPoint x: 540, endPoint y: 149, distance: 73.4
click at [540, 149] on div at bounding box center [544, 182] width 113 height 252
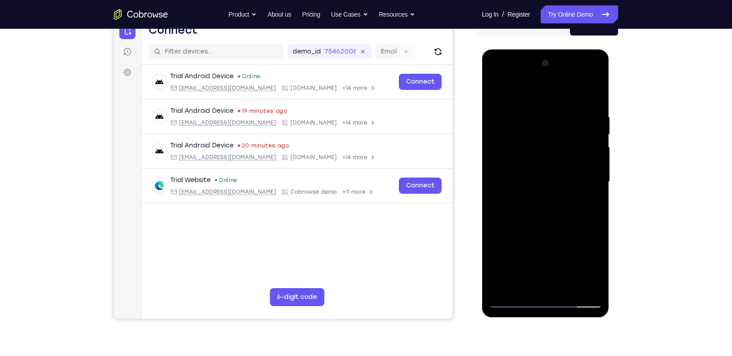
drag, startPoint x: 547, startPoint y: 225, endPoint x: 520, endPoint y: 167, distance: 64.4
click at [520, 167] on div at bounding box center [544, 182] width 113 height 252
click at [569, 288] on div at bounding box center [544, 182] width 113 height 252
click at [556, 230] on div at bounding box center [544, 182] width 113 height 252
click at [552, 187] on div at bounding box center [544, 182] width 113 height 252
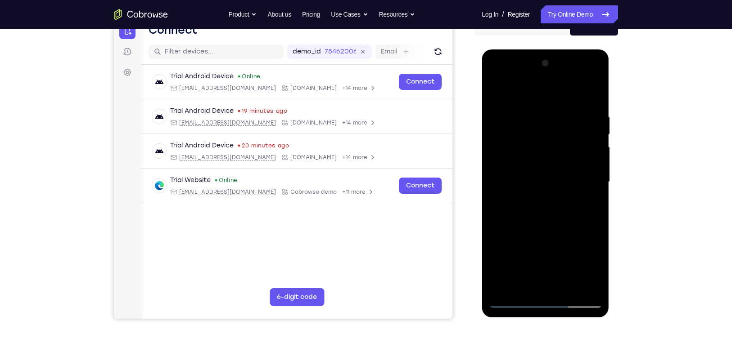
click at [493, 94] on div at bounding box center [544, 182] width 113 height 252
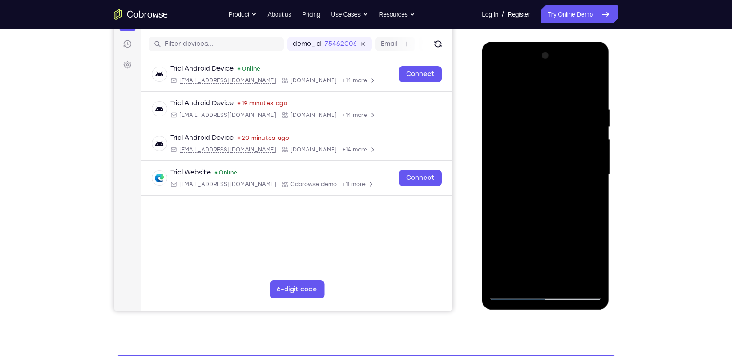
scroll to position [108, 0]
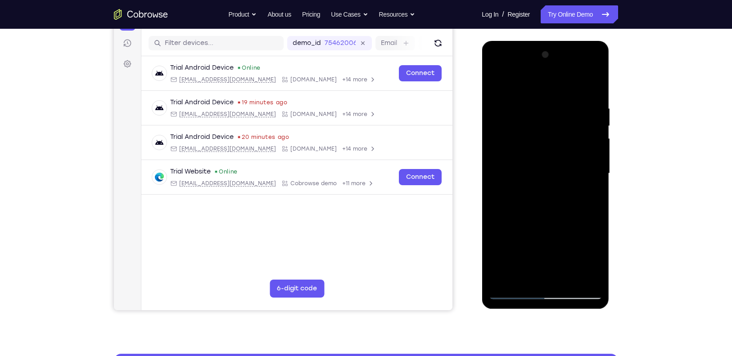
click at [534, 109] on div at bounding box center [544, 174] width 113 height 252
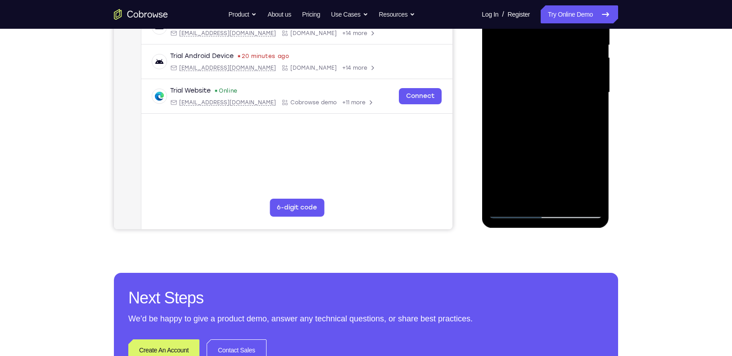
scroll to position [190, 0]
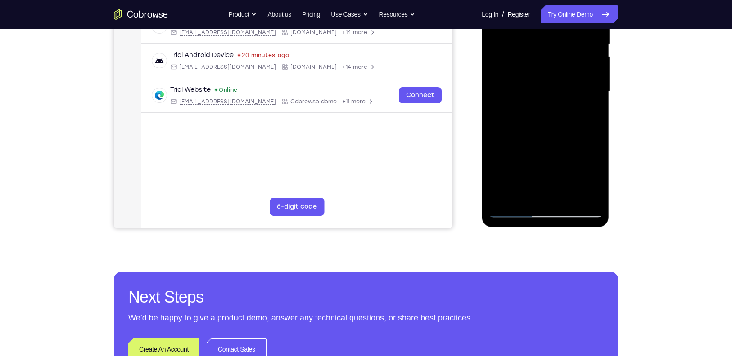
click at [523, 198] on div at bounding box center [544, 92] width 113 height 252
click at [572, 141] on div at bounding box center [544, 92] width 113 height 252
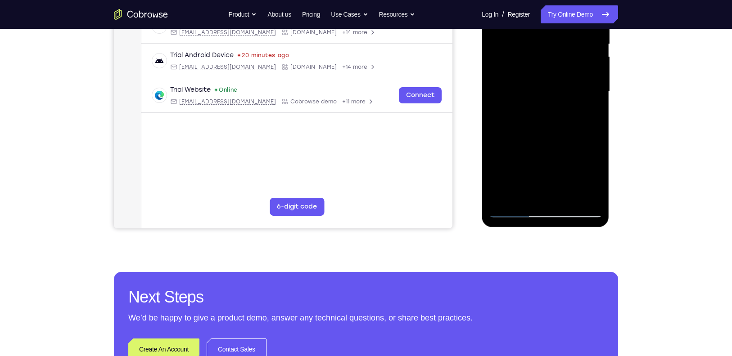
click at [572, 141] on div at bounding box center [544, 92] width 113 height 252
click at [585, 102] on div at bounding box center [544, 92] width 113 height 252
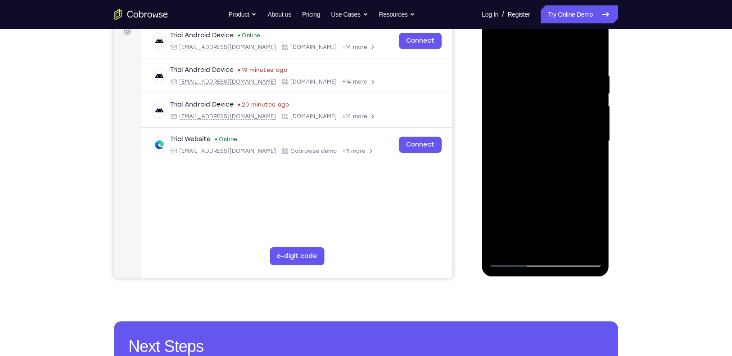
scroll to position [134, 0]
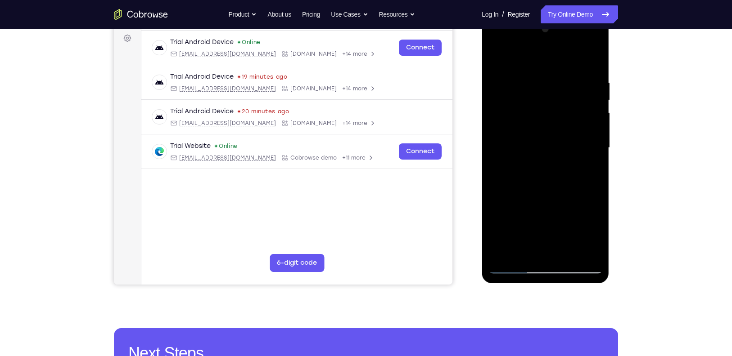
click at [563, 132] on div at bounding box center [544, 148] width 113 height 252
drag, startPoint x: 507, startPoint y: 226, endPoint x: 505, endPoint y: 188, distance: 38.7
click at [505, 188] on div at bounding box center [544, 148] width 113 height 252
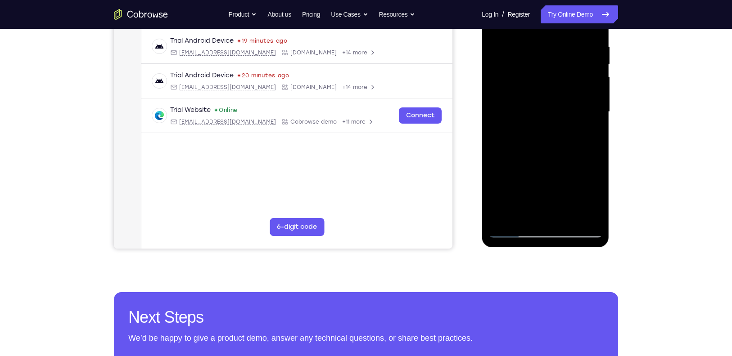
scroll to position [171, 0]
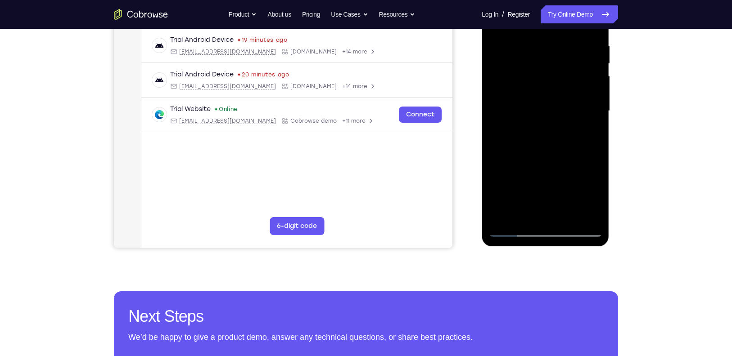
click at [511, 213] on div at bounding box center [544, 111] width 113 height 252
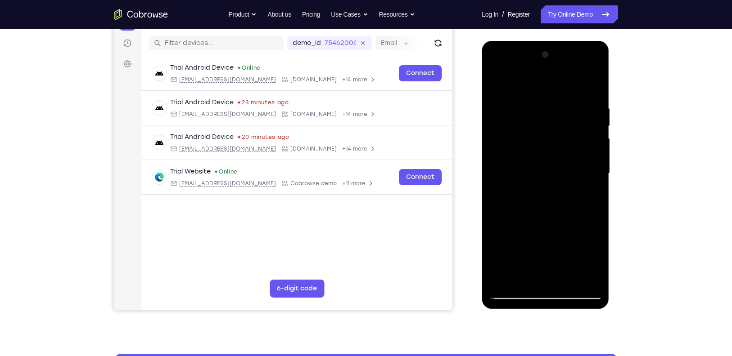
scroll to position [105, 0]
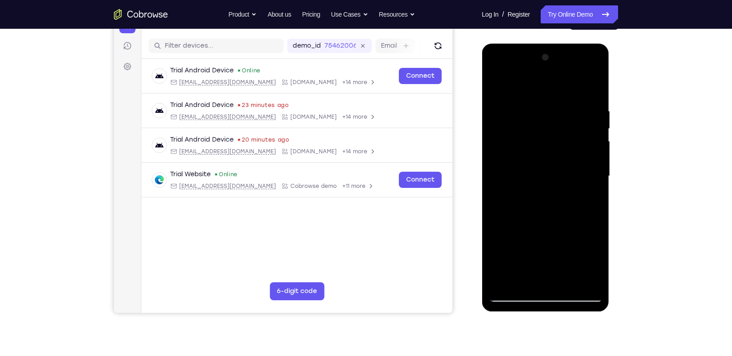
click at [499, 87] on div at bounding box center [544, 176] width 113 height 252
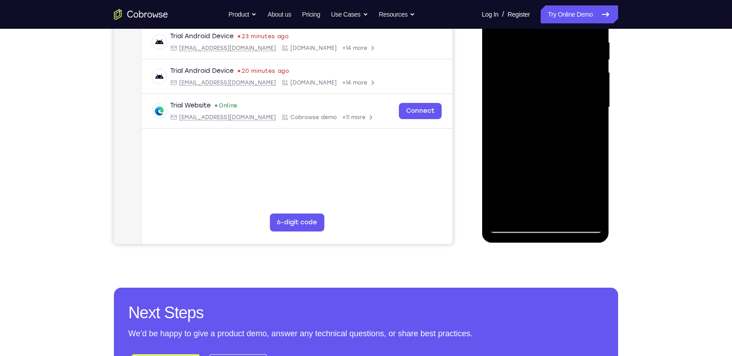
scroll to position [175, 0]
click at [514, 227] on div at bounding box center [544, 107] width 113 height 252
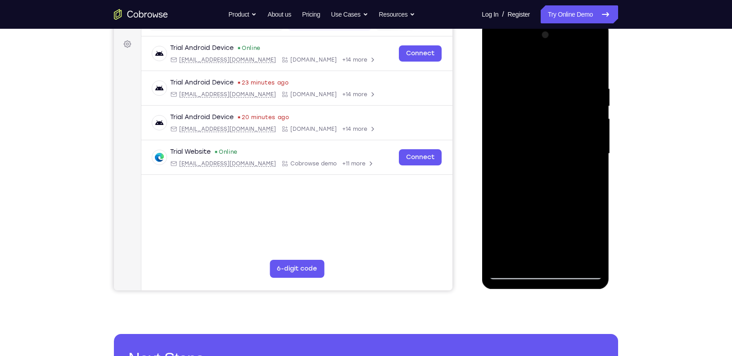
scroll to position [126, 0]
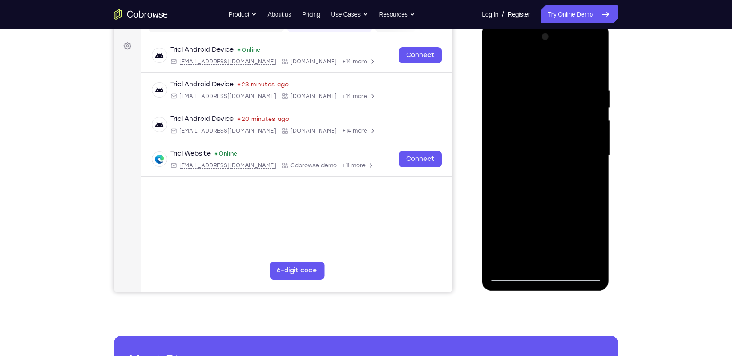
click at [498, 66] on div at bounding box center [544, 156] width 113 height 252
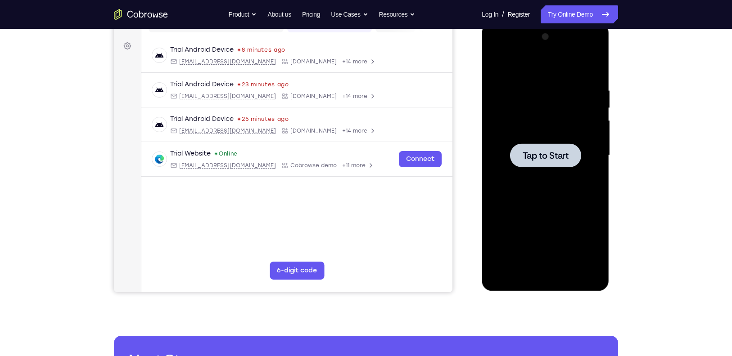
click at [545, 148] on div at bounding box center [544, 156] width 71 height 24
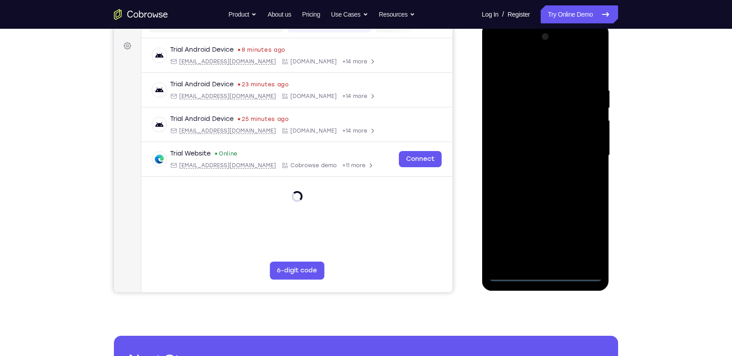
click at [544, 276] on div at bounding box center [544, 156] width 113 height 252
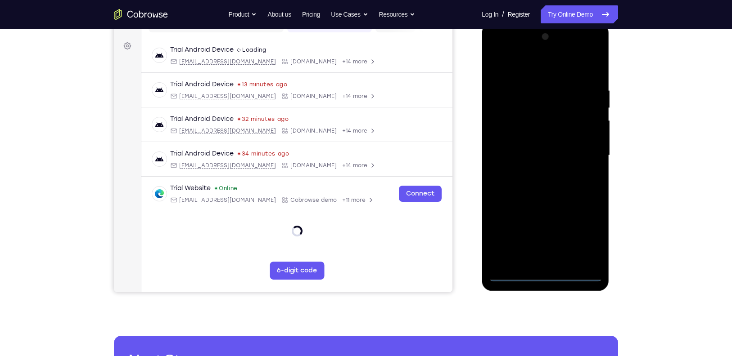
click at [544, 270] on div at bounding box center [544, 156] width 113 height 252
click at [588, 231] on div at bounding box center [544, 156] width 113 height 252
click at [529, 61] on div at bounding box center [544, 156] width 113 height 252
click at [580, 144] on div at bounding box center [544, 156] width 113 height 252
click at [536, 173] on div at bounding box center [544, 156] width 113 height 252
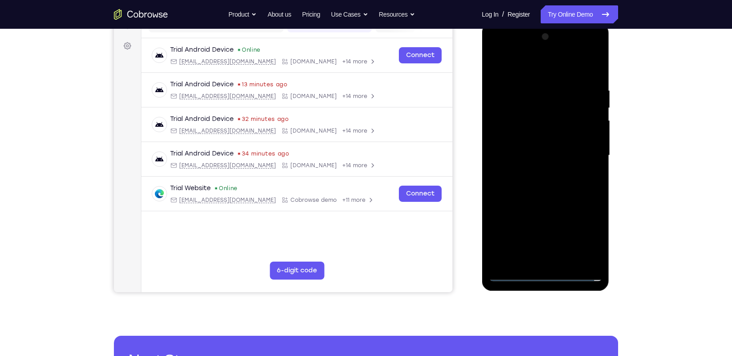
click at [536, 143] on div at bounding box center [544, 156] width 113 height 252
click at [530, 132] on div at bounding box center [544, 156] width 113 height 252
click at [558, 152] on div at bounding box center [544, 156] width 113 height 252
click at [532, 183] on div at bounding box center [544, 156] width 113 height 252
drag, startPoint x: 50, startPoint y: 160, endPoint x: 630, endPoint y: 177, distance: 580.3
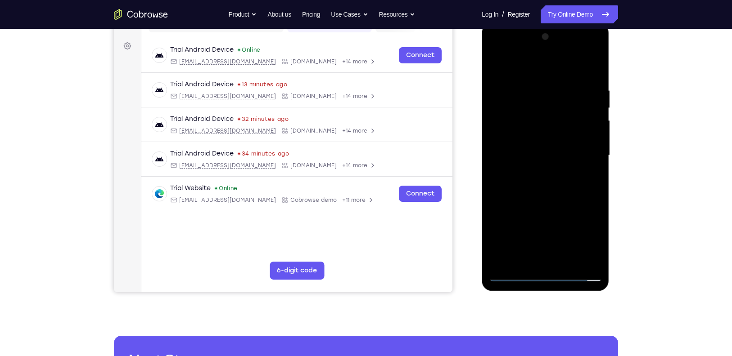
click at [630, 177] on div "Your Support Agent Your Customer Web iOS Android Next Steps We’d be happy to gi…" at bounding box center [366, 199] width 576 height 593
click at [577, 184] on div at bounding box center [544, 156] width 113 height 252
click at [562, 190] on div at bounding box center [544, 156] width 113 height 252
click at [535, 90] on div at bounding box center [544, 156] width 113 height 252
click at [593, 68] on div at bounding box center [544, 156] width 113 height 252
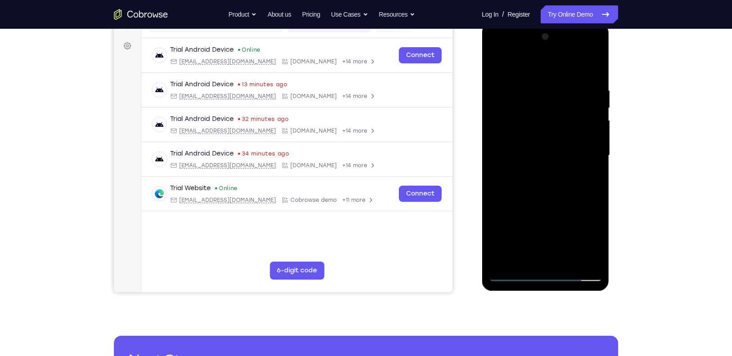
click at [560, 87] on div at bounding box center [544, 156] width 113 height 252
click at [591, 69] on div at bounding box center [544, 156] width 113 height 252
drag, startPoint x: 589, startPoint y: 81, endPoint x: 520, endPoint y: 93, distance: 70.3
click at [520, 93] on div at bounding box center [544, 156] width 113 height 252
drag, startPoint x: 537, startPoint y: 166, endPoint x: 513, endPoint y: 75, distance: 94.4
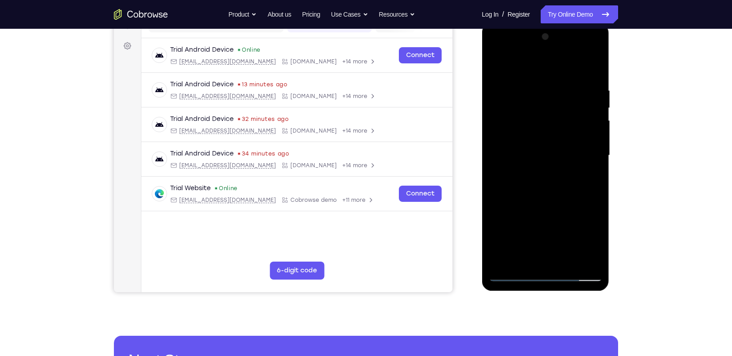
click at [513, 75] on div at bounding box center [544, 156] width 113 height 252
drag, startPoint x: 556, startPoint y: 237, endPoint x: 556, endPoint y: 165, distance: 72.0
click at [556, 165] on div at bounding box center [544, 156] width 113 height 252
drag, startPoint x: 558, startPoint y: 205, endPoint x: 558, endPoint y: 94, distance: 111.6
click at [558, 94] on div at bounding box center [544, 156] width 113 height 252
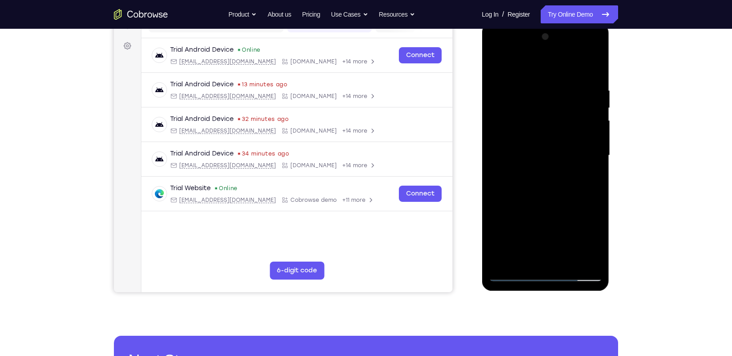
drag, startPoint x: 553, startPoint y: 186, endPoint x: 557, endPoint y: 120, distance: 66.3
click at [557, 120] on div at bounding box center [544, 156] width 113 height 252
drag, startPoint x: 573, startPoint y: 230, endPoint x: 573, endPoint y: 148, distance: 82.3
click at [573, 148] on div at bounding box center [544, 156] width 113 height 252
drag, startPoint x: 576, startPoint y: 212, endPoint x: 574, endPoint y: 142, distance: 70.2
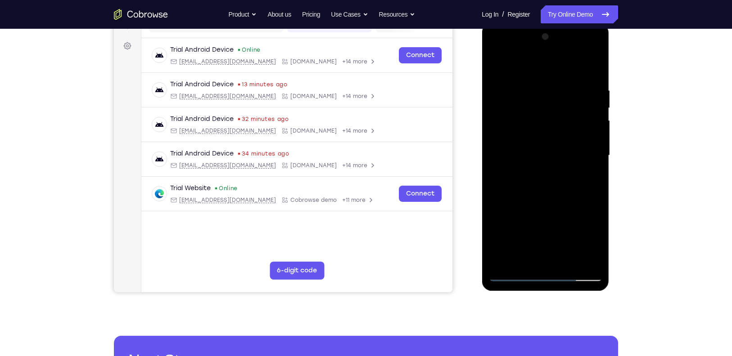
click at [574, 142] on div at bounding box center [544, 156] width 113 height 252
drag, startPoint x: 557, startPoint y: 172, endPoint x: 552, endPoint y: 85, distance: 87.4
click at [552, 85] on div at bounding box center [544, 156] width 113 height 252
drag, startPoint x: 576, startPoint y: 217, endPoint x: 523, endPoint y: 115, distance: 115.1
click at [523, 115] on div at bounding box center [544, 156] width 113 height 252
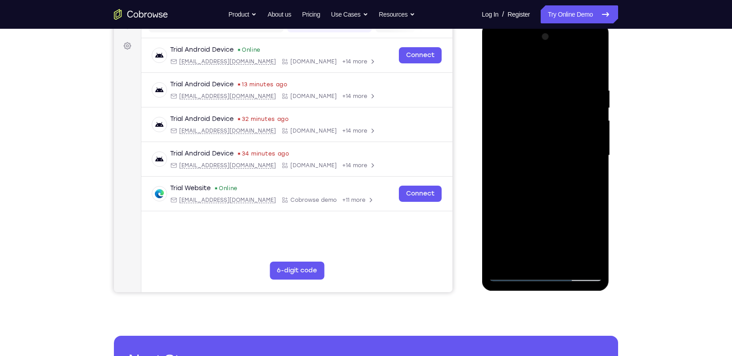
drag, startPoint x: 584, startPoint y: 193, endPoint x: 574, endPoint y: 118, distance: 75.9
click at [574, 118] on div at bounding box center [544, 156] width 113 height 252
drag, startPoint x: 574, startPoint y: 203, endPoint x: 568, endPoint y: 87, distance: 116.2
click at [568, 87] on div at bounding box center [544, 156] width 113 height 252
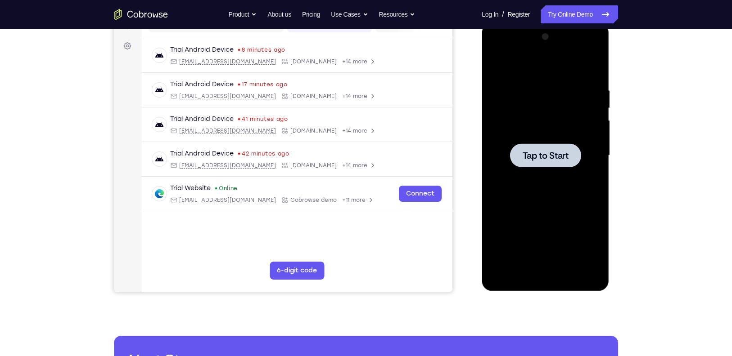
click at [531, 170] on div at bounding box center [544, 156] width 113 height 252
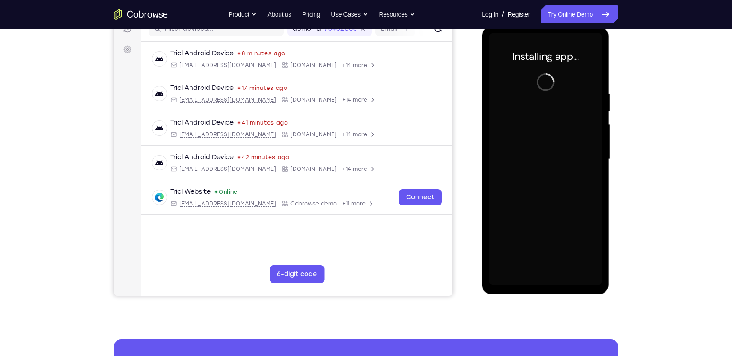
scroll to position [122, 0]
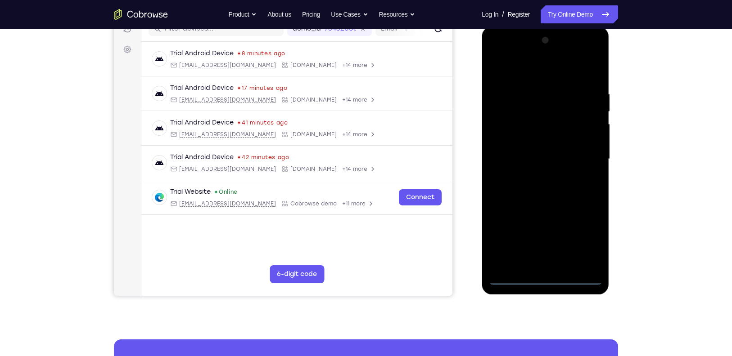
click at [545, 274] on div at bounding box center [544, 159] width 113 height 252
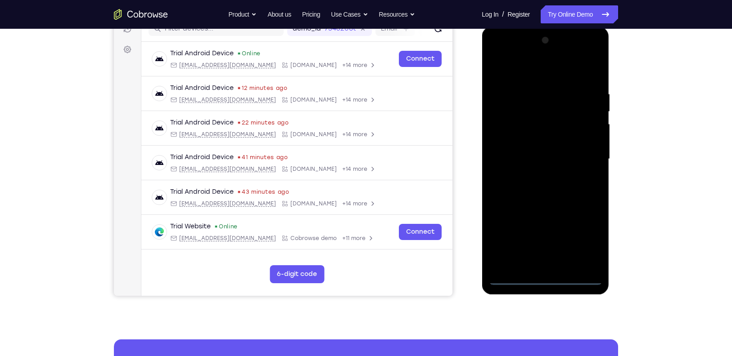
click at [544, 279] on div at bounding box center [544, 159] width 113 height 252
click at [584, 239] on div at bounding box center [544, 159] width 113 height 252
click at [523, 68] on div at bounding box center [544, 159] width 113 height 252
click at [588, 156] on div at bounding box center [544, 159] width 113 height 252
click at [531, 173] on div at bounding box center [544, 159] width 113 height 252
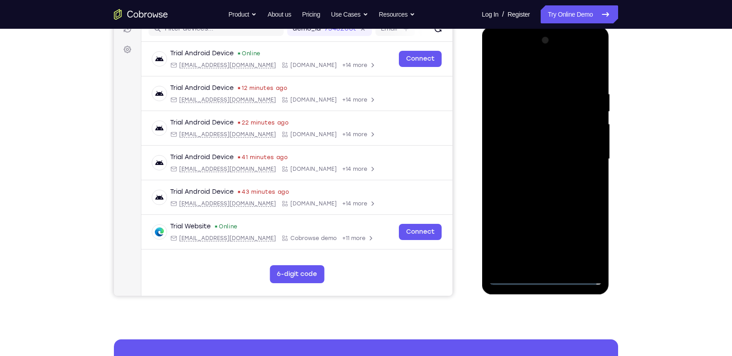
click at [543, 149] on div at bounding box center [544, 159] width 113 height 252
click at [538, 139] on div at bounding box center [544, 159] width 113 height 252
click at [550, 157] on div at bounding box center [544, 159] width 113 height 252
click at [554, 189] on div at bounding box center [544, 159] width 113 height 252
click at [561, 193] on div at bounding box center [544, 159] width 113 height 252
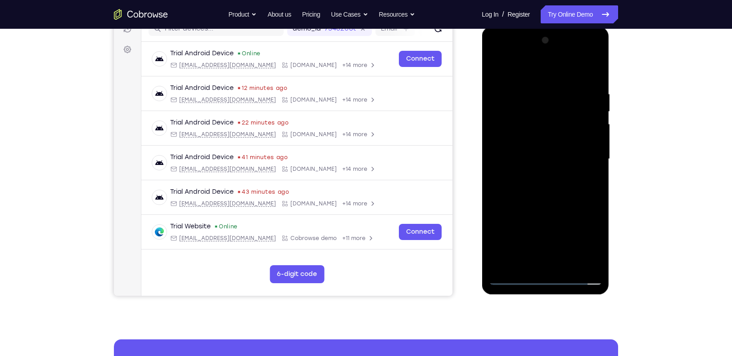
drag, startPoint x: 561, startPoint y: 69, endPoint x: 555, endPoint y: 40, distance: 29.4
click at [555, 40] on div at bounding box center [544, 159] width 113 height 252
drag, startPoint x: 521, startPoint y: 75, endPoint x: 518, endPoint y: 47, distance: 27.6
click at [518, 47] on div at bounding box center [544, 159] width 113 height 252
click at [597, 66] on div at bounding box center [544, 159] width 113 height 252
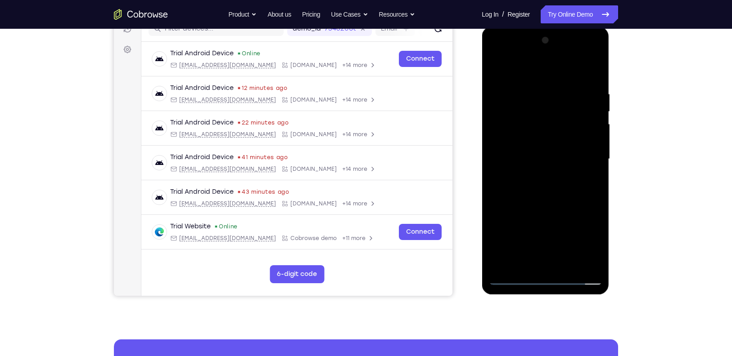
click at [583, 52] on div at bounding box center [544, 159] width 113 height 252
click at [495, 55] on div at bounding box center [544, 159] width 113 height 252
click at [541, 131] on div at bounding box center [544, 159] width 113 height 252
click at [541, 152] on div at bounding box center [544, 159] width 113 height 252
click at [544, 146] on div at bounding box center [544, 159] width 113 height 252
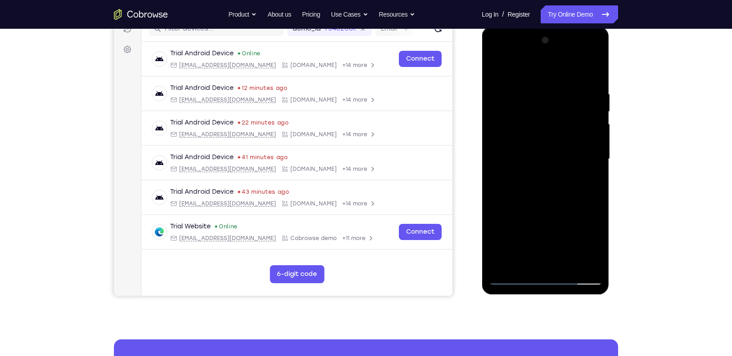
click at [556, 160] on div at bounding box center [544, 159] width 113 height 252
click at [568, 190] on div at bounding box center [544, 159] width 113 height 252
click at [558, 261] on div at bounding box center [544, 159] width 113 height 252
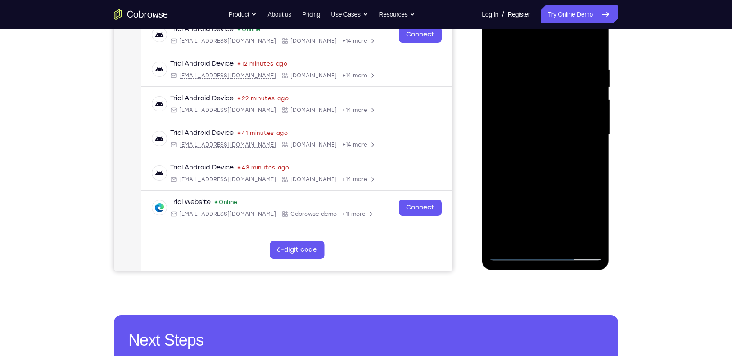
scroll to position [147, 0]
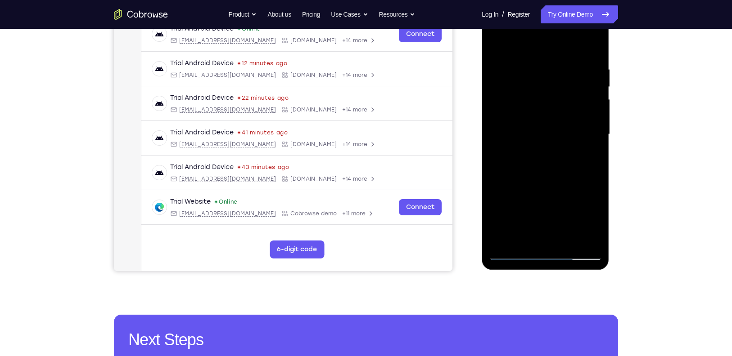
drag, startPoint x: 565, startPoint y: 149, endPoint x: 561, endPoint y: 85, distance: 63.6
click at [561, 85] on div at bounding box center [544, 135] width 113 height 252
drag, startPoint x: 556, startPoint y: 150, endPoint x: 549, endPoint y: 76, distance: 74.1
click at [549, 76] on div at bounding box center [544, 135] width 113 height 252
drag, startPoint x: 560, startPoint y: 184, endPoint x: 556, endPoint y: 105, distance: 78.8
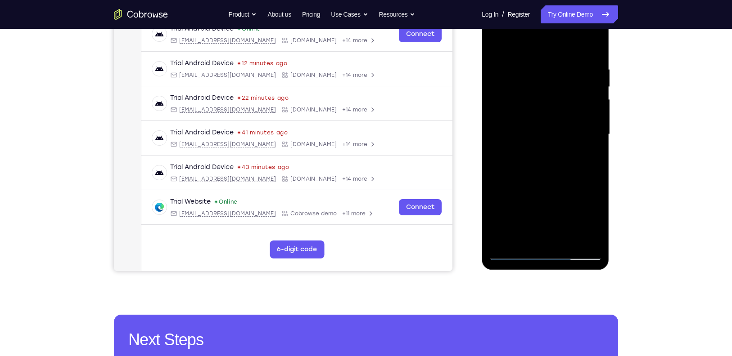
click at [556, 105] on div at bounding box center [544, 135] width 113 height 252
drag, startPoint x: 567, startPoint y: 193, endPoint x: 557, endPoint y: 95, distance: 97.7
click at [557, 95] on div at bounding box center [544, 135] width 113 height 252
drag, startPoint x: 560, startPoint y: 185, endPoint x: 547, endPoint y: 94, distance: 91.8
click at [547, 94] on div at bounding box center [544, 135] width 113 height 252
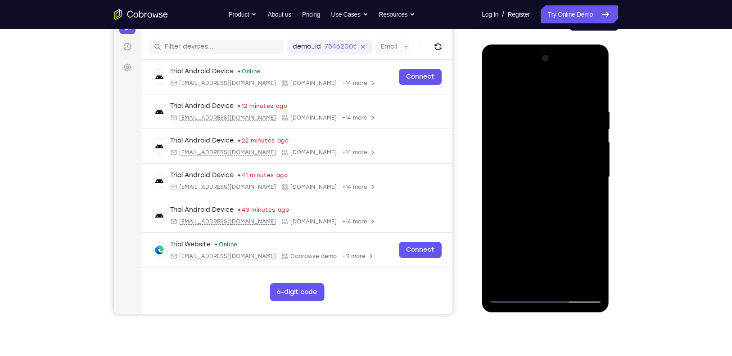
scroll to position [198, 0]
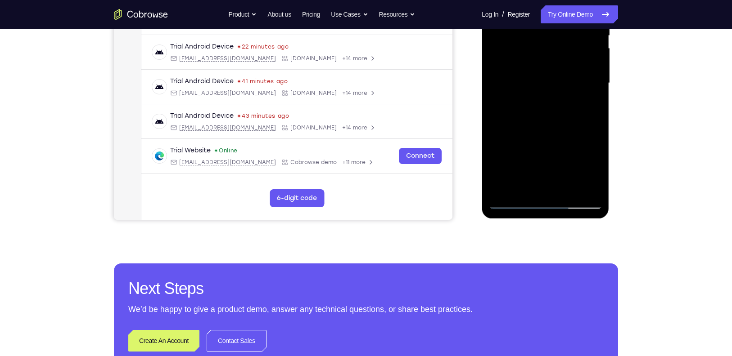
drag, startPoint x: 547, startPoint y: 43, endPoint x: 526, endPoint y: 198, distance: 155.8
click at [526, 198] on div at bounding box center [544, 83] width 113 height 252
drag, startPoint x: 556, startPoint y: 108, endPoint x: 553, endPoint y: 172, distance: 64.9
click at [553, 172] on div at bounding box center [544, 83] width 113 height 252
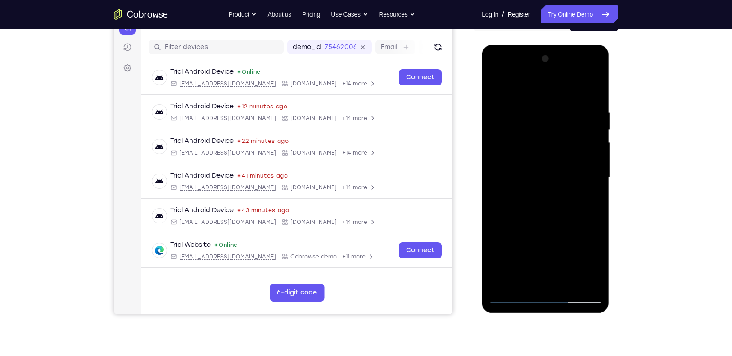
scroll to position [103, 0]
drag, startPoint x: 566, startPoint y: 123, endPoint x: 555, endPoint y: 211, distance: 88.4
click at [555, 211] on div at bounding box center [544, 178] width 113 height 252
drag, startPoint x: 564, startPoint y: 137, endPoint x: 557, endPoint y: 225, distance: 88.0
click at [557, 225] on div at bounding box center [544, 178] width 113 height 252
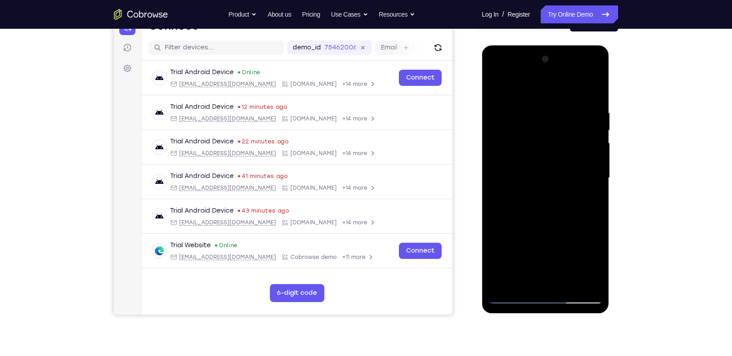
drag, startPoint x: 575, startPoint y: 118, endPoint x: 580, endPoint y: 166, distance: 48.4
click at [580, 166] on div at bounding box center [544, 178] width 113 height 252
drag, startPoint x: 558, startPoint y: 116, endPoint x: 565, endPoint y: 205, distance: 89.3
click at [565, 205] on div at bounding box center [544, 178] width 113 height 252
click at [508, 85] on div at bounding box center [544, 178] width 113 height 252
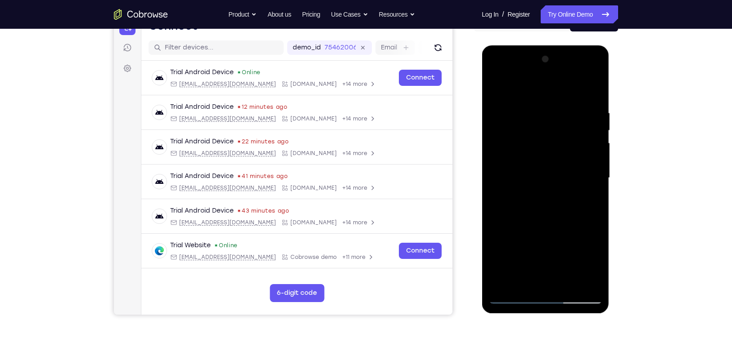
click at [571, 109] on div at bounding box center [544, 178] width 113 height 252
drag, startPoint x: 577, startPoint y: 204, endPoint x: 562, endPoint y: 135, distance: 70.9
click at [562, 135] on div at bounding box center [544, 178] width 113 height 252
drag, startPoint x: 572, startPoint y: 186, endPoint x: 575, endPoint y: 129, distance: 57.6
click at [575, 129] on div at bounding box center [544, 178] width 113 height 252
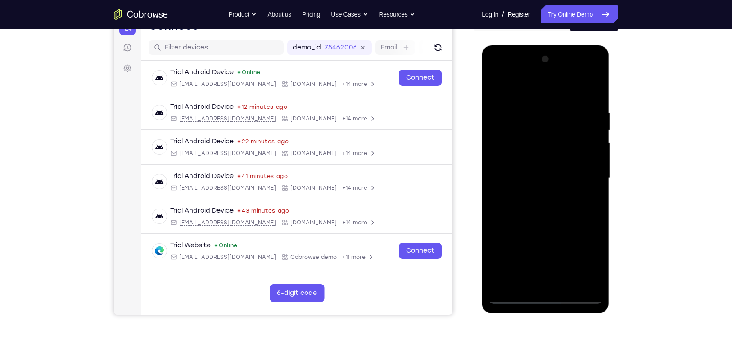
drag, startPoint x: 580, startPoint y: 201, endPoint x: 582, endPoint y: 131, distance: 70.2
click at [582, 131] on div at bounding box center [544, 178] width 113 height 252
drag, startPoint x: 590, startPoint y: 205, endPoint x: 587, endPoint y: 131, distance: 74.3
click at [587, 131] on div at bounding box center [544, 178] width 113 height 252
drag, startPoint x: 585, startPoint y: 213, endPoint x: 580, endPoint y: 153, distance: 60.0
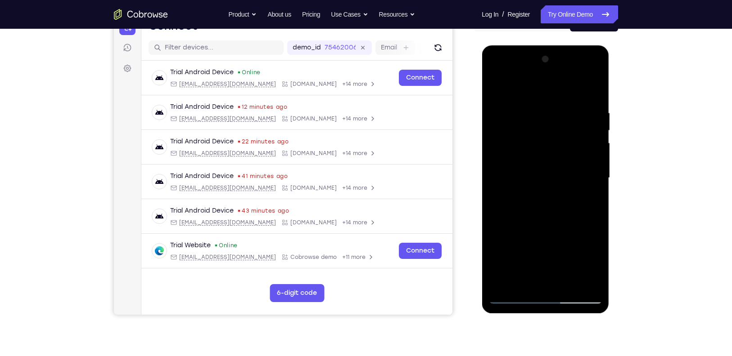
click at [580, 153] on div at bounding box center [544, 178] width 113 height 252
click at [594, 229] on div at bounding box center [544, 178] width 113 height 252
click at [598, 212] on div at bounding box center [544, 178] width 113 height 252
click at [596, 87] on div at bounding box center [544, 178] width 113 height 252
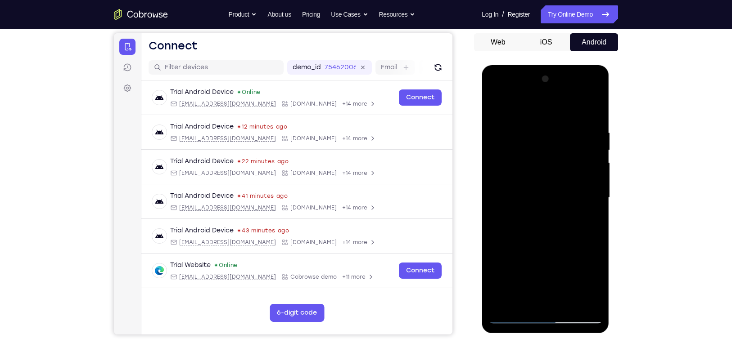
scroll to position [80, 0]
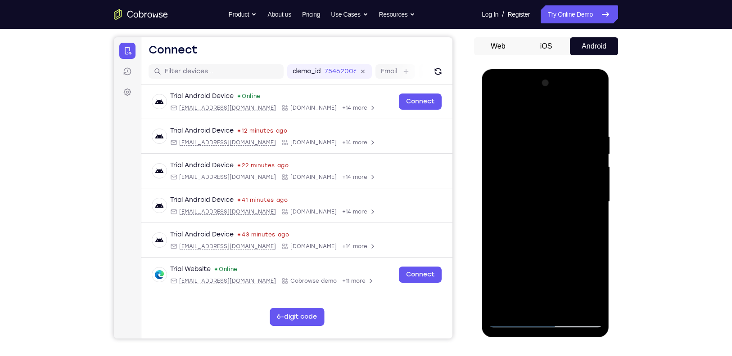
click at [593, 110] on div at bounding box center [544, 202] width 113 height 252
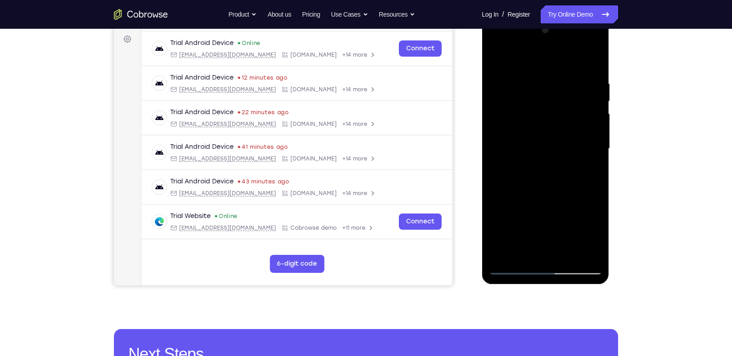
scroll to position [136, 0]
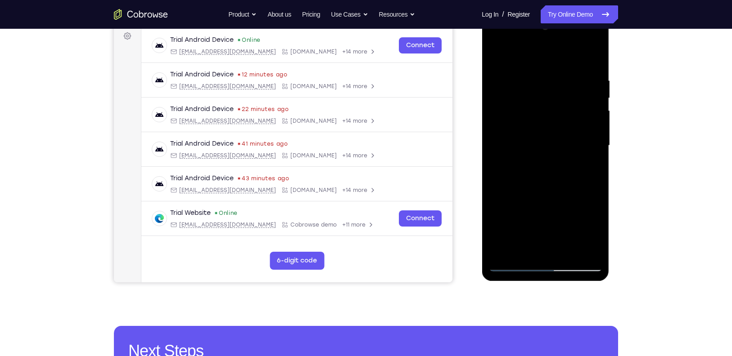
drag, startPoint x: 576, startPoint y: 226, endPoint x: 573, endPoint y: 161, distance: 65.3
click at [573, 161] on div at bounding box center [544, 146] width 113 height 252
click at [581, 140] on div at bounding box center [544, 146] width 113 height 252
click at [562, 164] on div at bounding box center [544, 146] width 113 height 252
click at [514, 137] on div at bounding box center [544, 146] width 113 height 252
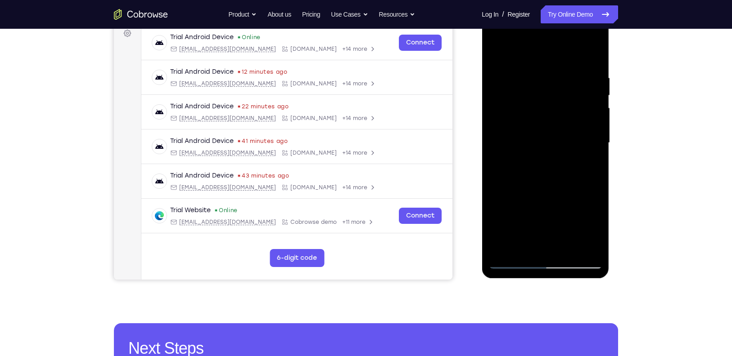
scroll to position [148, 0]
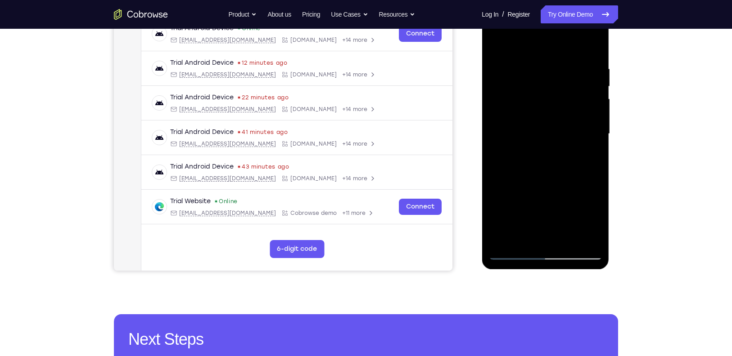
click at [534, 151] on div at bounding box center [544, 134] width 113 height 252
drag, startPoint x: 536, startPoint y: 141, endPoint x: 538, endPoint y: 190, distance: 49.1
click at [538, 190] on div at bounding box center [544, 134] width 113 height 252
click at [514, 174] on div at bounding box center [544, 134] width 113 height 252
click at [556, 135] on div at bounding box center [544, 134] width 113 height 252
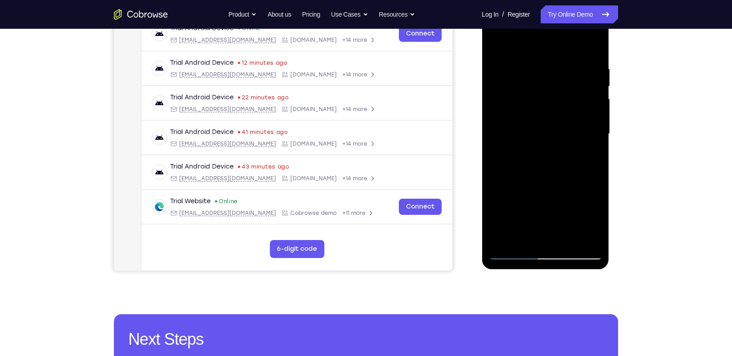
drag, startPoint x: 558, startPoint y: 154, endPoint x: 553, endPoint y: 221, distance: 67.2
click at [553, 221] on div at bounding box center [544, 134] width 113 height 252
click at [494, 81] on div at bounding box center [544, 134] width 113 height 252
click at [592, 44] on div at bounding box center [544, 134] width 113 height 252
click at [495, 177] on div at bounding box center [544, 134] width 113 height 252
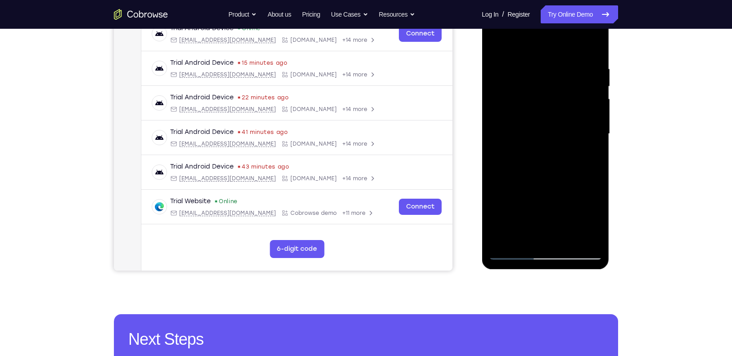
click at [568, 176] on div at bounding box center [544, 134] width 113 height 252
drag, startPoint x: 526, startPoint y: 182, endPoint x: 516, endPoint y: 91, distance: 91.0
click at [516, 91] on div at bounding box center [544, 134] width 113 height 252
drag, startPoint x: 559, startPoint y: 170, endPoint x: 553, endPoint y: 108, distance: 62.9
click at [553, 108] on div at bounding box center [544, 134] width 113 height 252
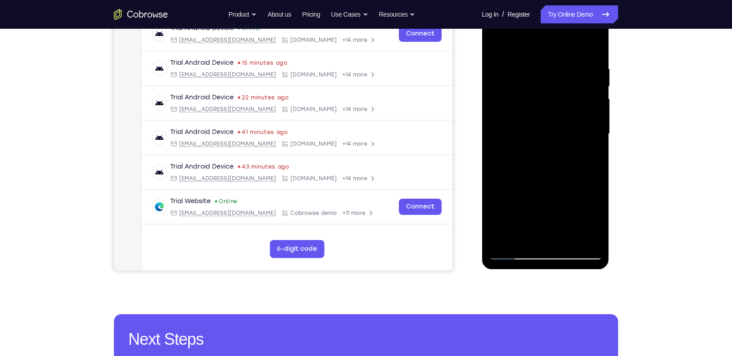
click at [597, 140] on div at bounding box center [544, 134] width 113 height 252
click at [596, 166] on div at bounding box center [544, 134] width 113 height 252
click at [596, 43] on div at bounding box center [544, 134] width 113 height 252
drag, startPoint x: 582, startPoint y: 156, endPoint x: 577, endPoint y: 49, distance: 107.2
click at [577, 49] on div at bounding box center [544, 134] width 113 height 252
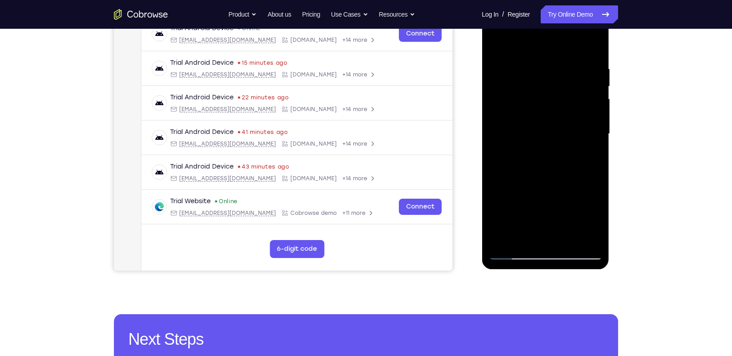
click at [516, 247] on div at bounding box center [544, 134] width 113 height 252
click at [513, 251] on div at bounding box center [544, 134] width 113 height 252
drag, startPoint x: 554, startPoint y: 196, endPoint x: 551, endPoint y: 108, distance: 87.3
click at [551, 108] on div at bounding box center [544, 134] width 113 height 252
drag, startPoint x: 558, startPoint y: 158, endPoint x: 542, endPoint y: 82, distance: 77.6
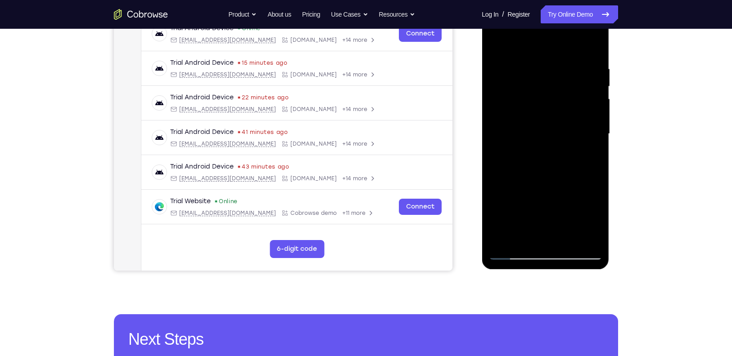
click at [542, 82] on div at bounding box center [544, 134] width 113 height 252
click at [598, 87] on div at bounding box center [544, 134] width 113 height 252
click at [597, 90] on div at bounding box center [544, 134] width 113 height 252
click at [599, 172] on div at bounding box center [544, 134] width 113 height 252
drag, startPoint x: 550, startPoint y: 206, endPoint x: 539, endPoint y: 163, distance: 44.2
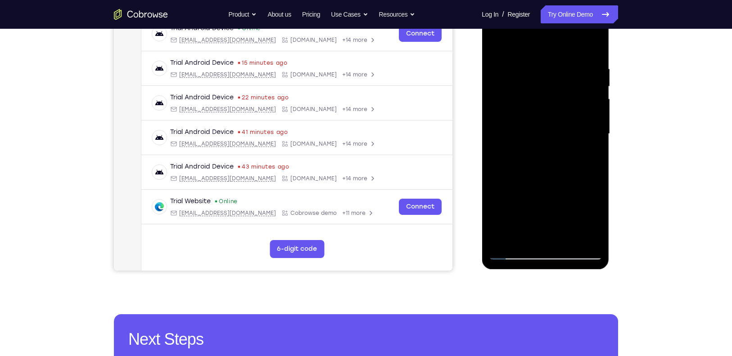
click at [539, 163] on div at bounding box center [544, 134] width 113 height 252
drag, startPoint x: 540, startPoint y: 217, endPoint x: 543, endPoint y: 137, distance: 79.7
click at [543, 137] on div at bounding box center [544, 134] width 113 height 252
click at [509, 246] on div at bounding box center [544, 134] width 113 height 252
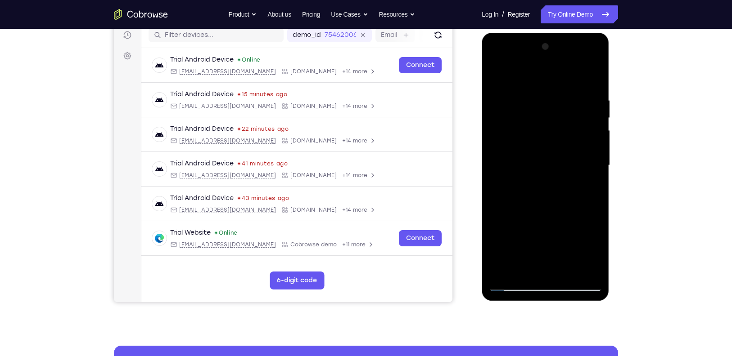
scroll to position [110, 0]
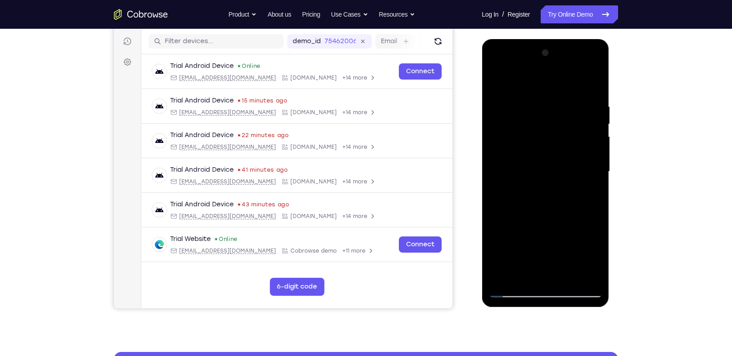
click at [596, 76] on div at bounding box center [544, 172] width 113 height 252
click at [590, 78] on div at bounding box center [544, 172] width 113 height 252
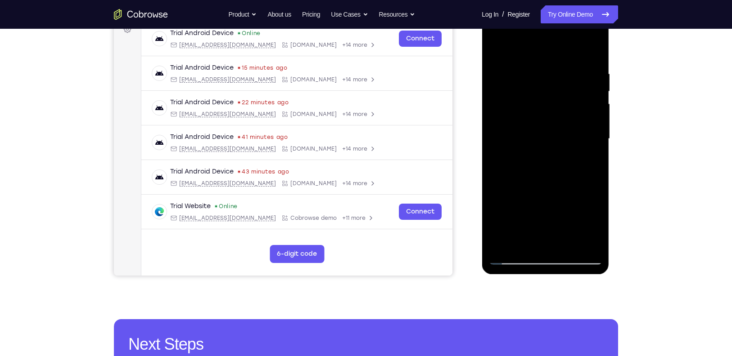
scroll to position [142, 0]
click at [593, 47] on div at bounding box center [544, 139] width 113 height 252
drag, startPoint x: 585, startPoint y: 86, endPoint x: 543, endPoint y: 249, distance: 168.3
click at [543, 249] on div at bounding box center [544, 139] width 113 height 252
click at [596, 47] on div at bounding box center [544, 139] width 113 height 252
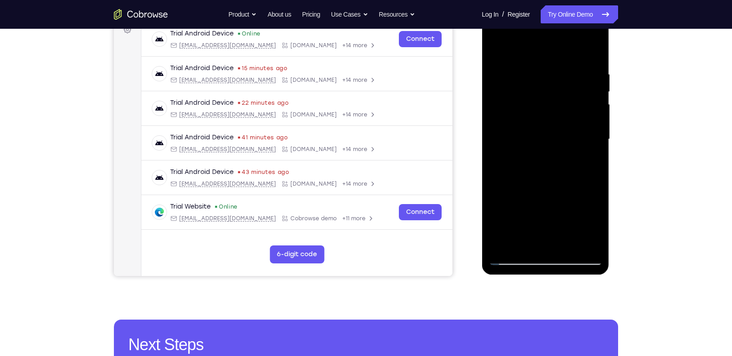
click at [597, 47] on div at bounding box center [544, 139] width 113 height 252
click at [496, 49] on div at bounding box center [544, 139] width 113 height 252
click at [561, 68] on div at bounding box center [544, 139] width 113 height 252
drag, startPoint x: 558, startPoint y: 181, endPoint x: 545, endPoint y: 88, distance: 93.7
click at [545, 88] on div at bounding box center [544, 139] width 113 height 252
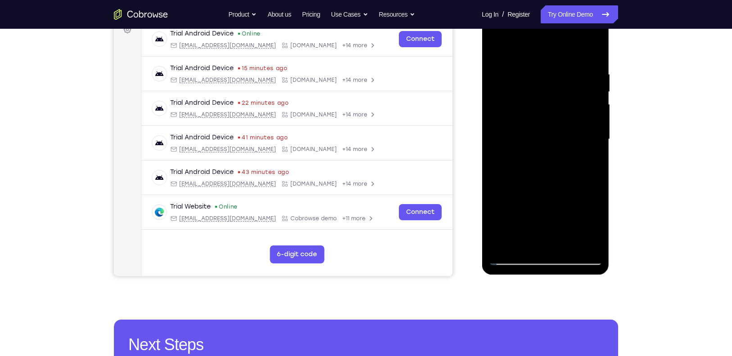
drag, startPoint x: 544, startPoint y: 171, endPoint x: 544, endPoint y: 91, distance: 79.6
click at [544, 91] on div at bounding box center [544, 139] width 113 height 252
drag, startPoint x: 553, startPoint y: 184, endPoint x: 549, endPoint y: 130, distance: 54.1
click at [549, 130] on div at bounding box center [544, 139] width 113 height 252
drag, startPoint x: 566, startPoint y: 194, endPoint x: 566, endPoint y: 160, distance: 34.6
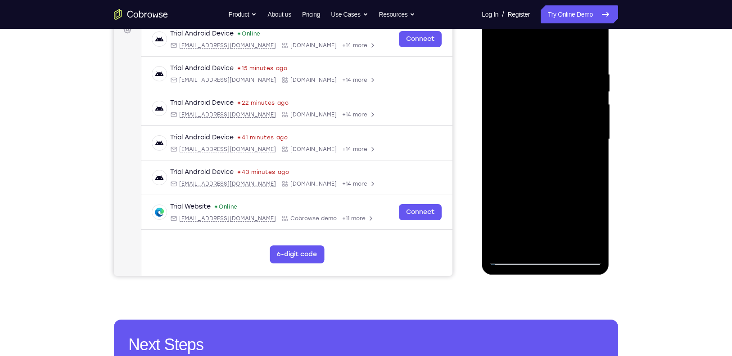
click at [566, 160] on div at bounding box center [544, 139] width 113 height 252
drag, startPoint x: 579, startPoint y: 186, endPoint x: 566, endPoint y: 103, distance: 84.3
click at [566, 103] on div at bounding box center [544, 139] width 113 height 252
drag, startPoint x: 584, startPoint y: 187, endPoint x: 582, endPoint y: 111, distance: 75.6
click at [582, 111] on div at bounding box center [544, 139] width 113 height 252
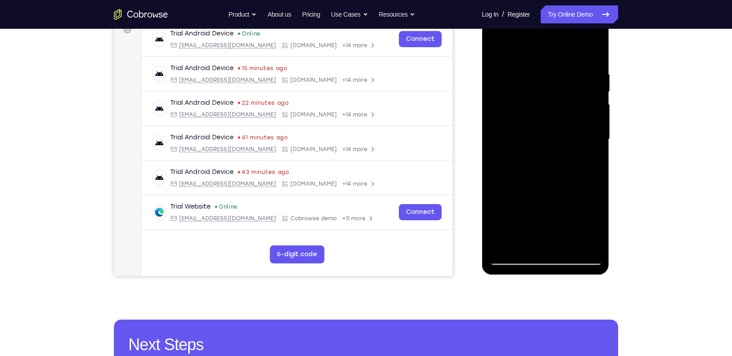
drag, startPoint x: 580, startPoint y: 165, endPoint x: 565, endPoint y: 100, distance: 67.1
click at [565, 100] on div at bounding box center [544, 139] width 113 height 252
drag, startPoint x: 559, startPoint y: 175, endPoint x: 553, endPoint y: 116, distance: 60.2
click at [553, 116] on div at bounding box center [544, 139] width 113 height 252
drag, startPoint x: 566, startPoint y: 169, endPoint x: 563, endPoint y: 106, distance: 63.0
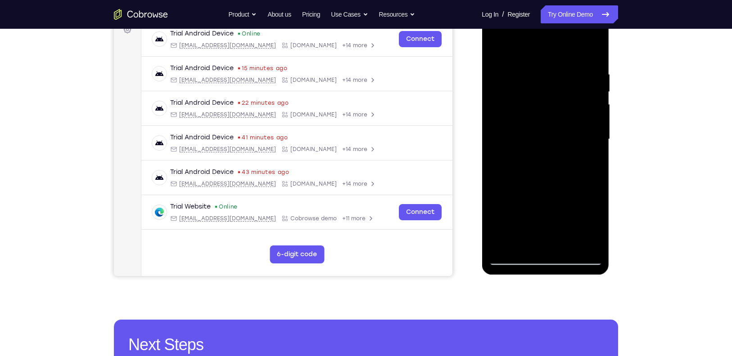
click at [563, 106] on div at bounding box center [544, 139] width 113 height 252
drag, startPoint x: 567, startPoint y: 166, endPoint x: 554, endPoint y: 88, distance: 78.6
click at [554, 88] on div at bounding box center [544, 139] width 113 height 252
drag, startPoint x: 575, startPoint y: 171, endPoint x: 574, endPoint y: 119, distance: 51.3
click at [574, 119] on div at bounding box center [544, 139] width 113 height 252
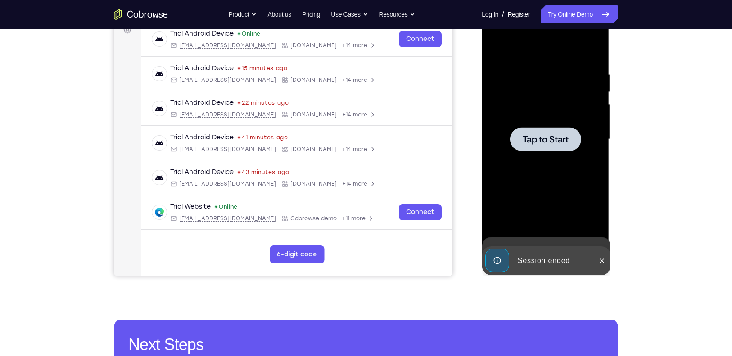
click at [559, 205] on div at bounding box center [544, 139] width 113 height 252
